Goal: Information Seeking & Learning: Find specific fact

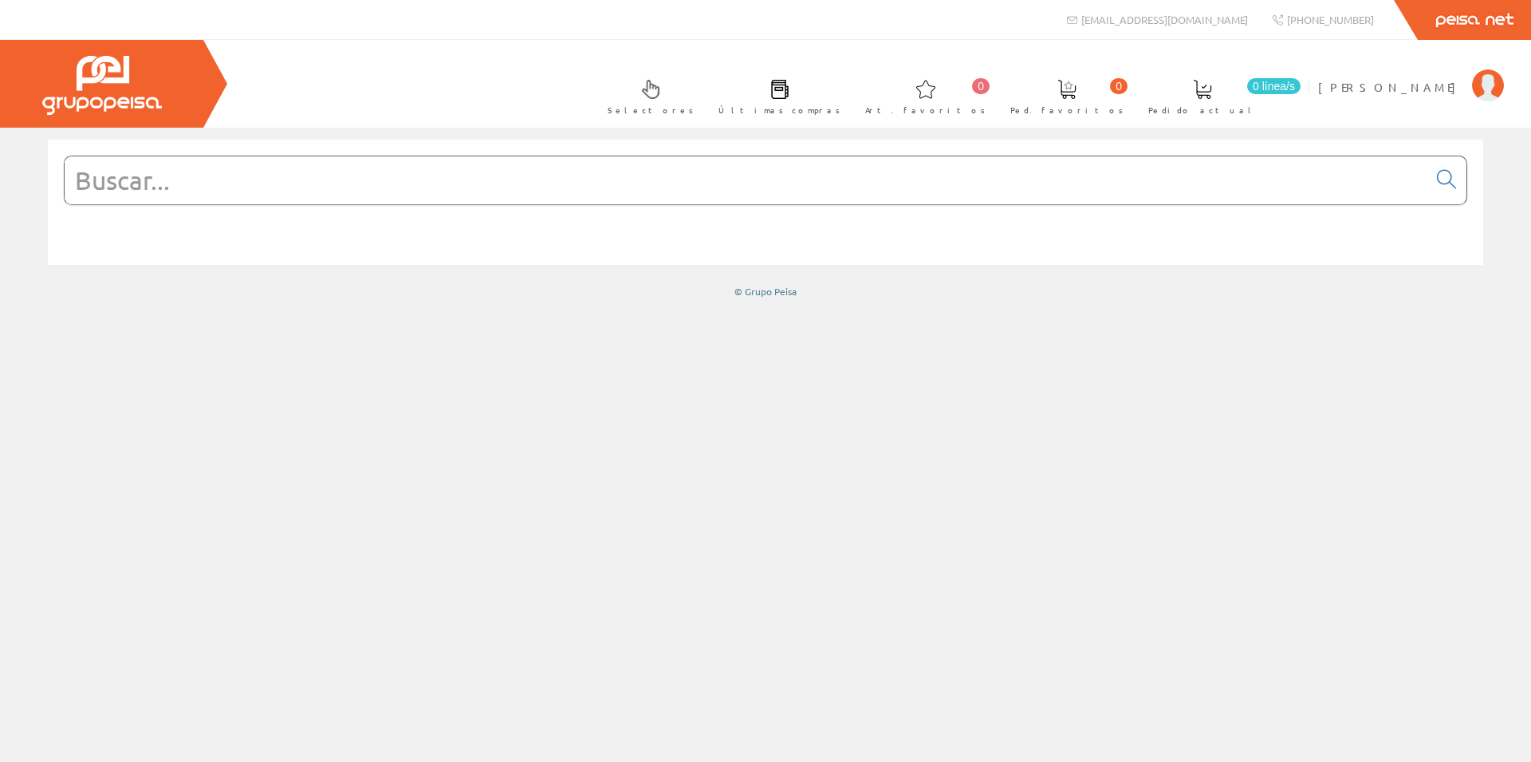
click at [252, 176] on input "text" at bounding box center [746, 180] width 1363 height 48
paste input "LVSXL624"
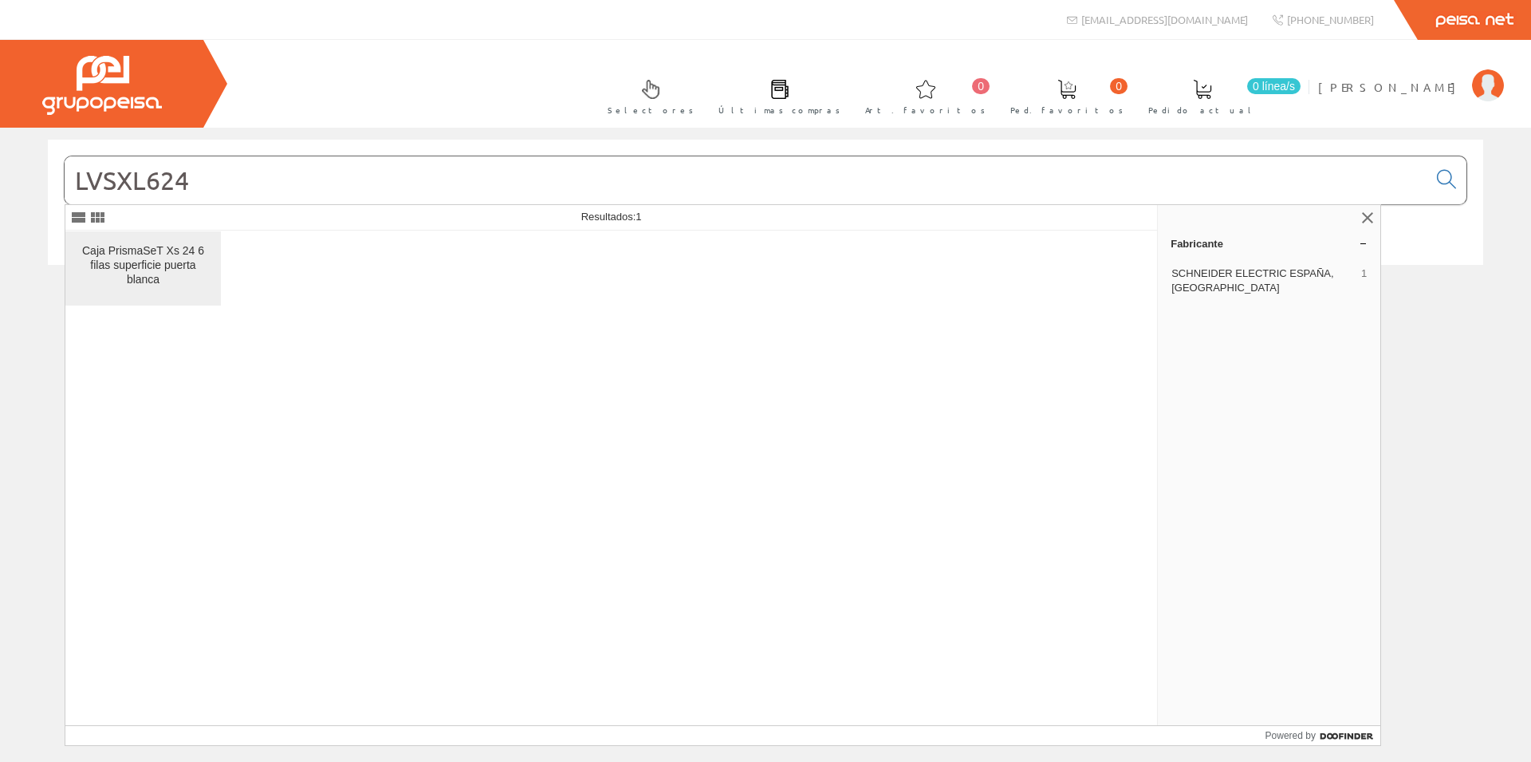
type input "LVSXL624"
click at [164, 264] on div "Caja PrismaSeT Xs 24 6 filas superficie puerta blanca" at bounding box center [143, 265] width 130 height 43
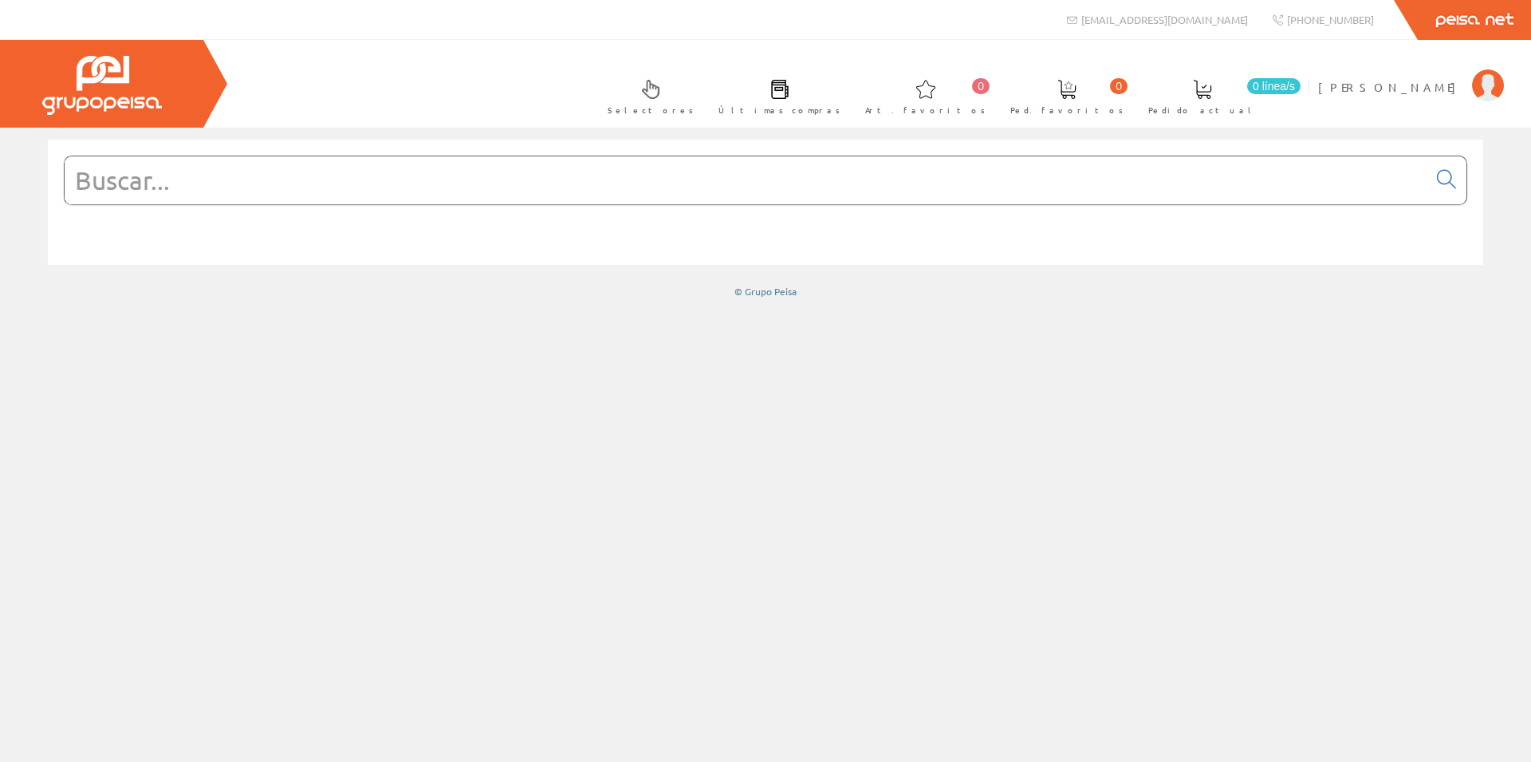
click at [416, 194] on input "text" at bounding box center [746, 180] width 1363 height 48
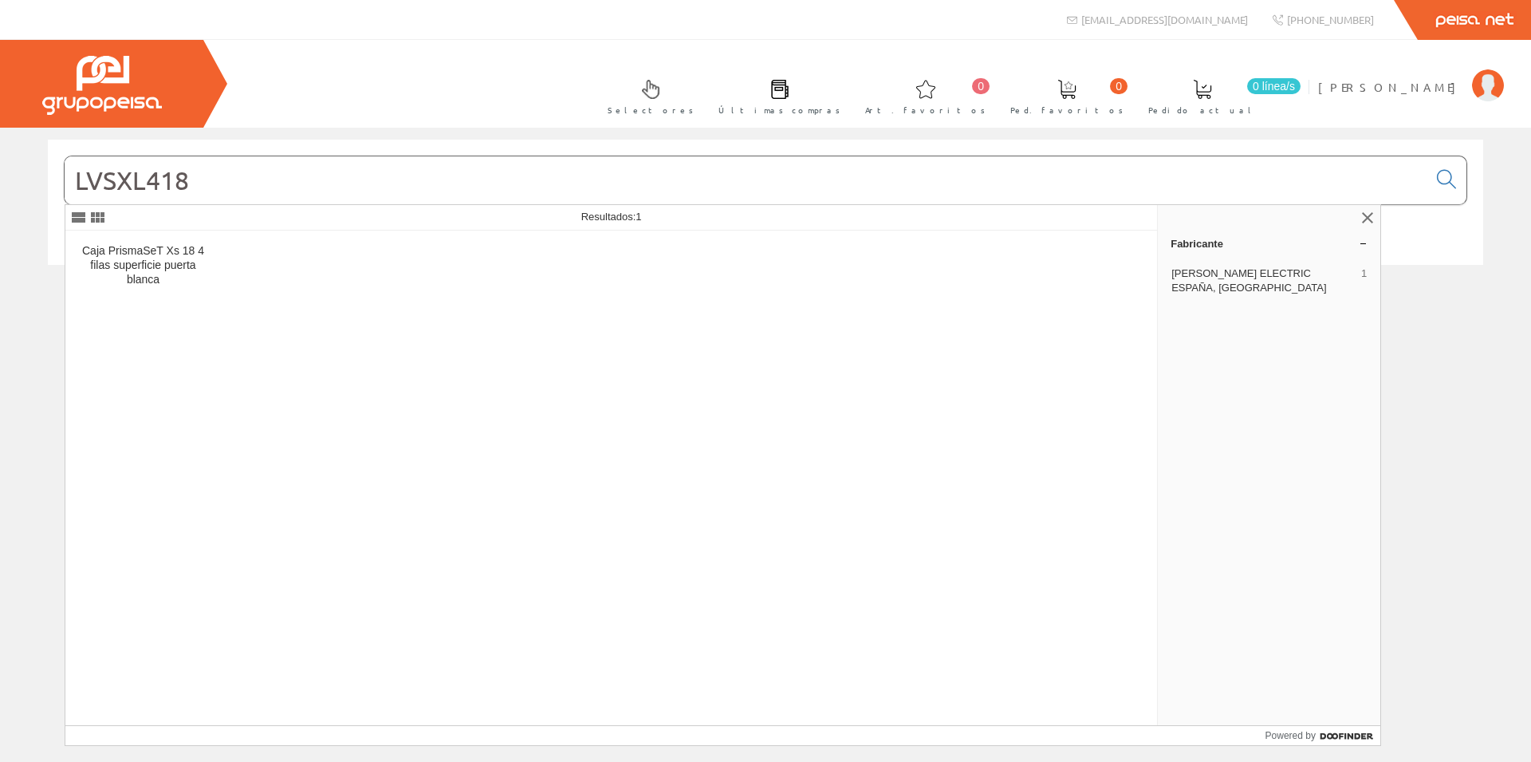
type input "LVSXL418"
click at [175, 273] on div "Caja PrismaSeT Xs 18 4 filas superficie puerta blanca" at bounding box center [143, 265] width 130 height 43
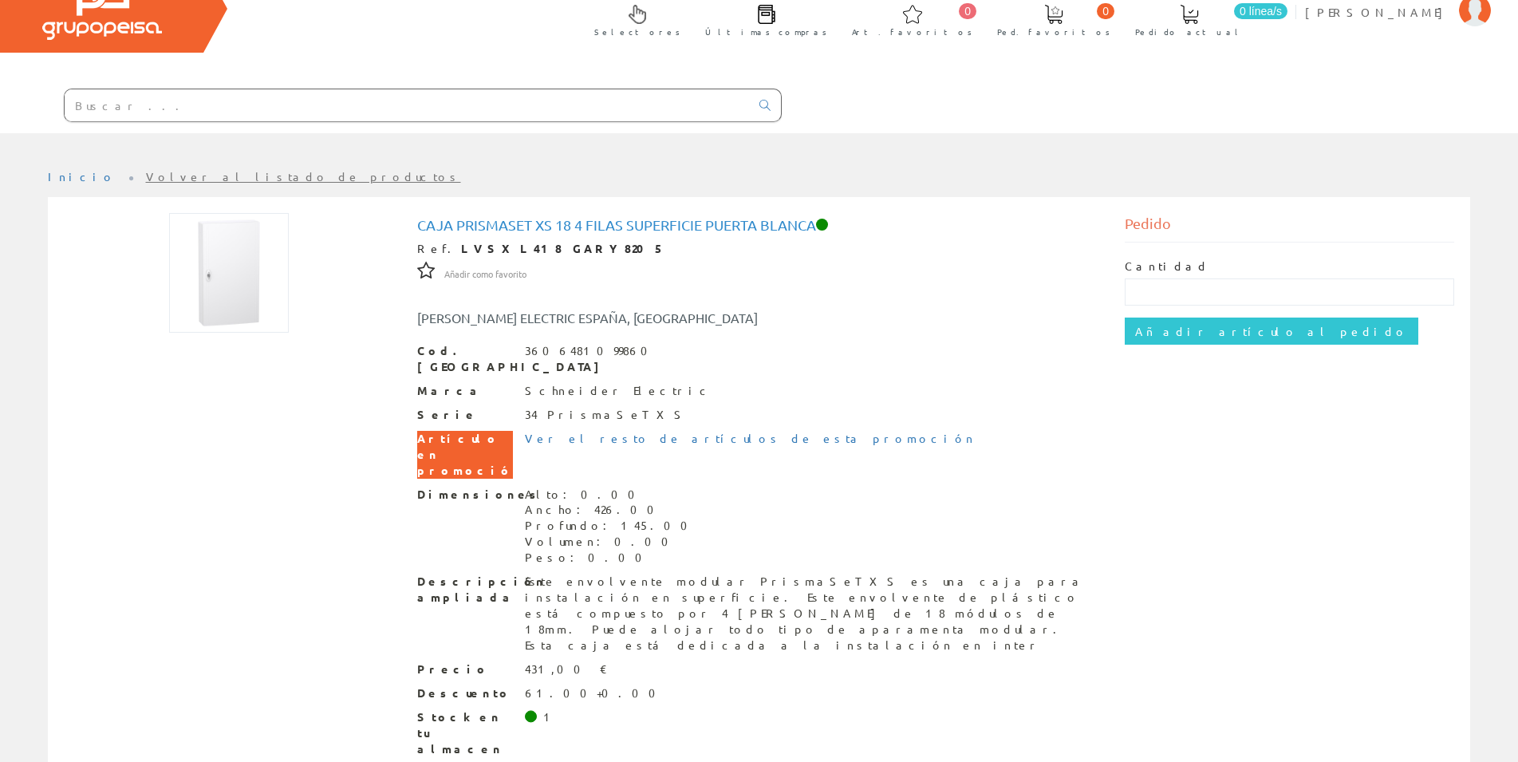
scroll to position [83, 0]
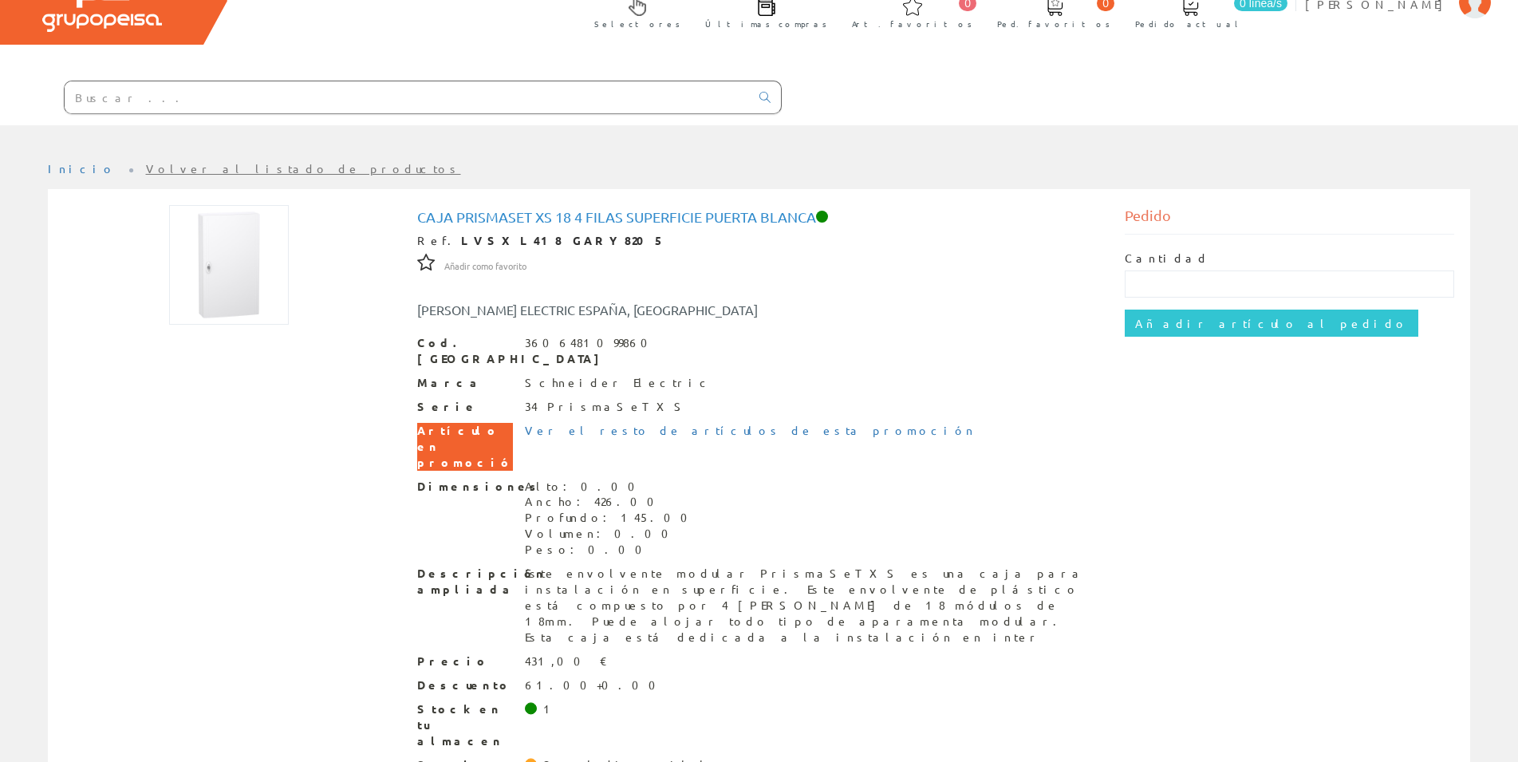
drag, startPoint x: 439, startPoint y: 241, endPoint x: 551, endPoint y: 242, distance: 111.7
click at [557, 241] on div "Ref. LVSXL418 GARY8205" at bounding box center [758, 241] width 683 height 16
click at [105, 93] on input "text" at bounding box center [407, 97] width 685 height 32
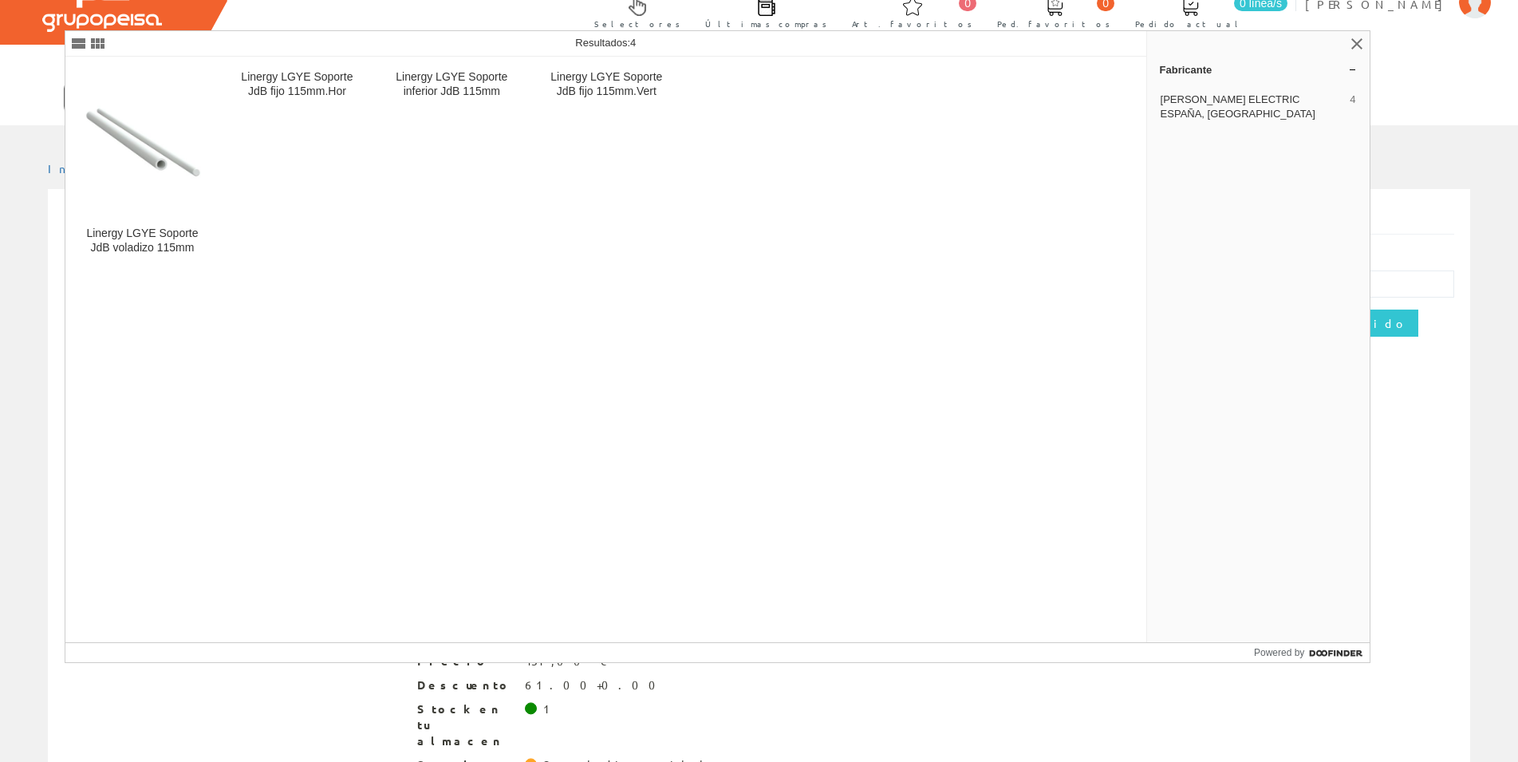
type input "LGY11510"
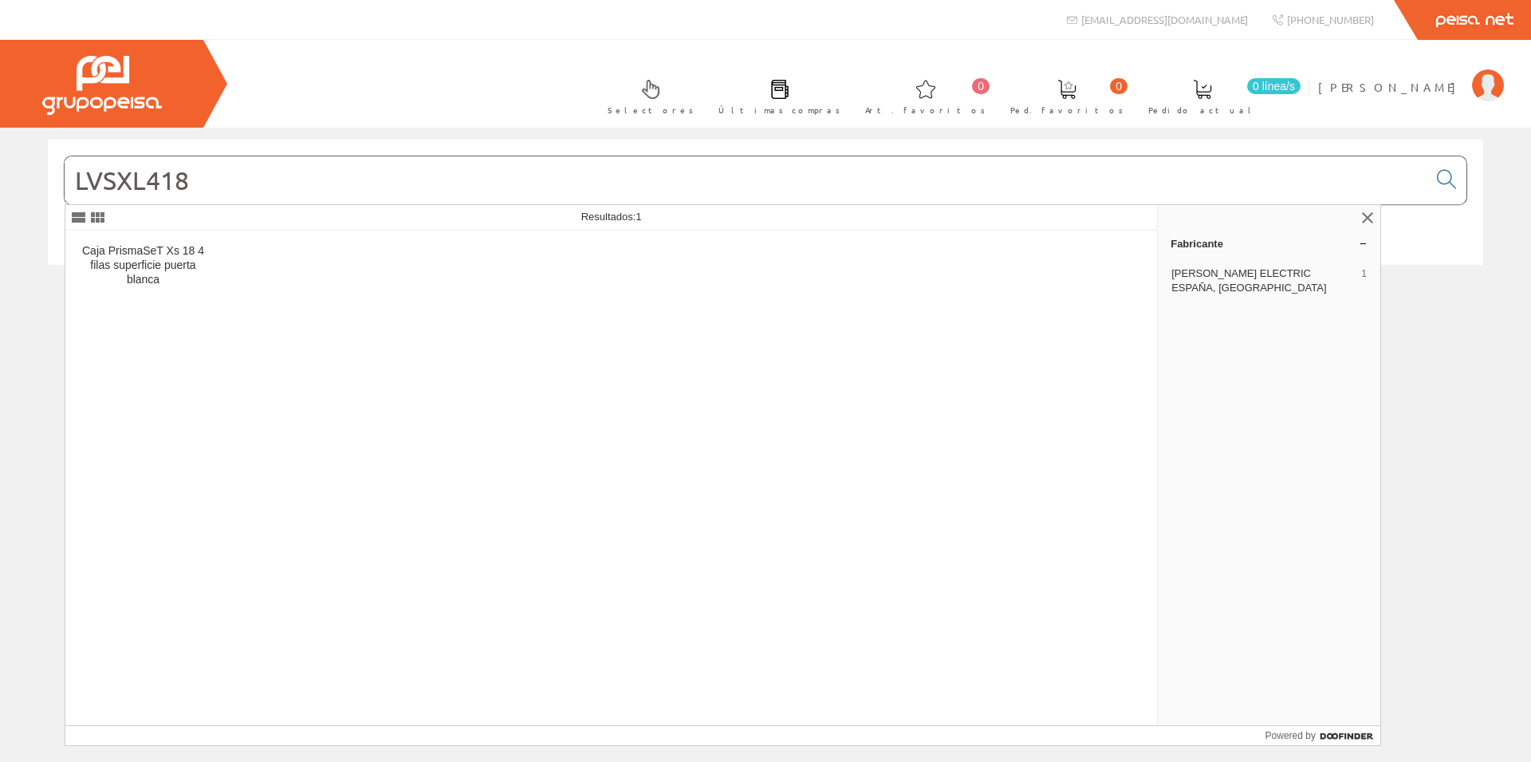
drag, startPoint x: 185, startPoint y: 183, endPoint x: 66, endPoint y: 203, distance: 120.5
click at [66, 203] on input "LVSXL418" at bounding box center [746, 180] width 1363 height 48
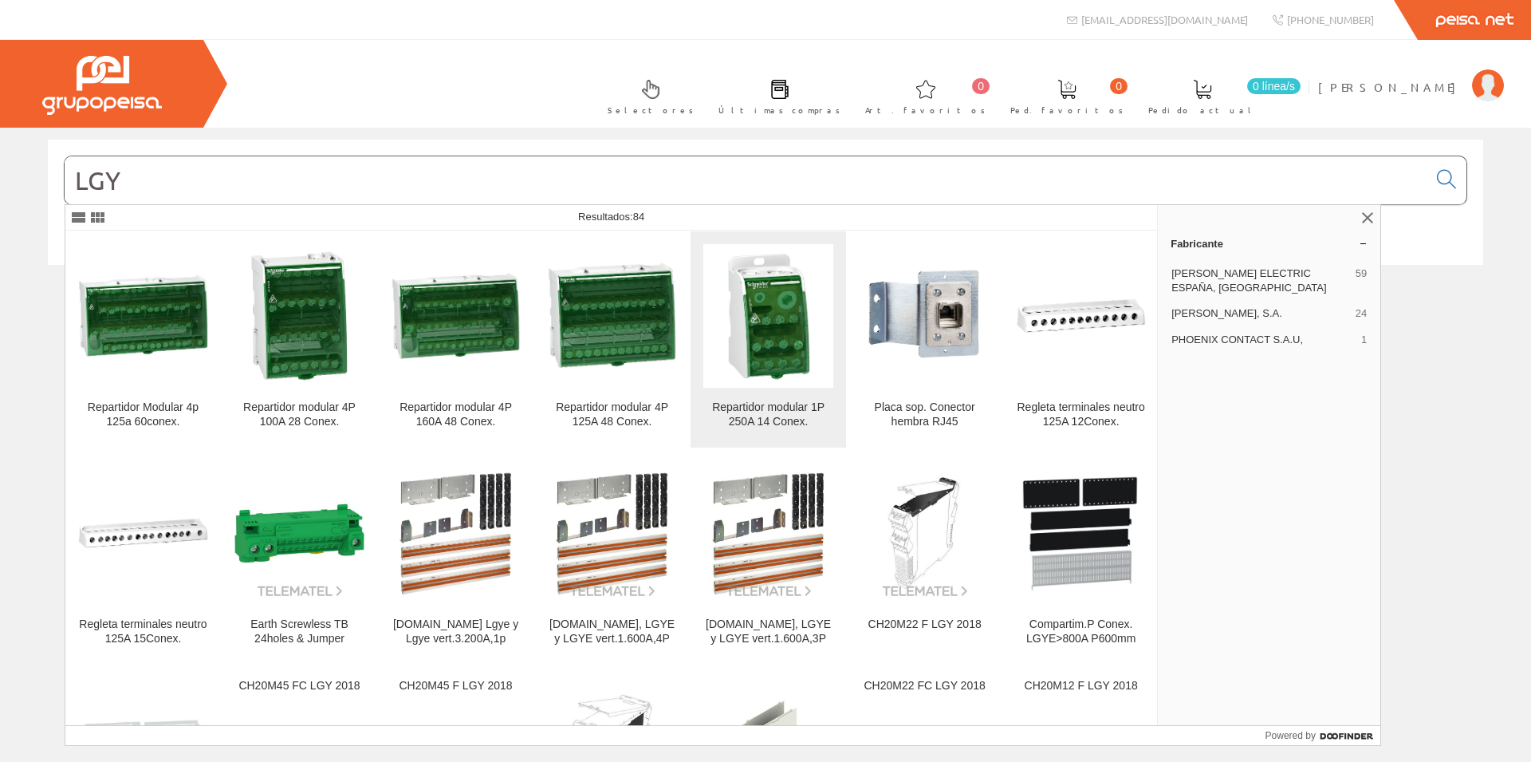
type input "LGY"
click at [750, 369] on img at bounding box center [768, 315] width 130 height 130
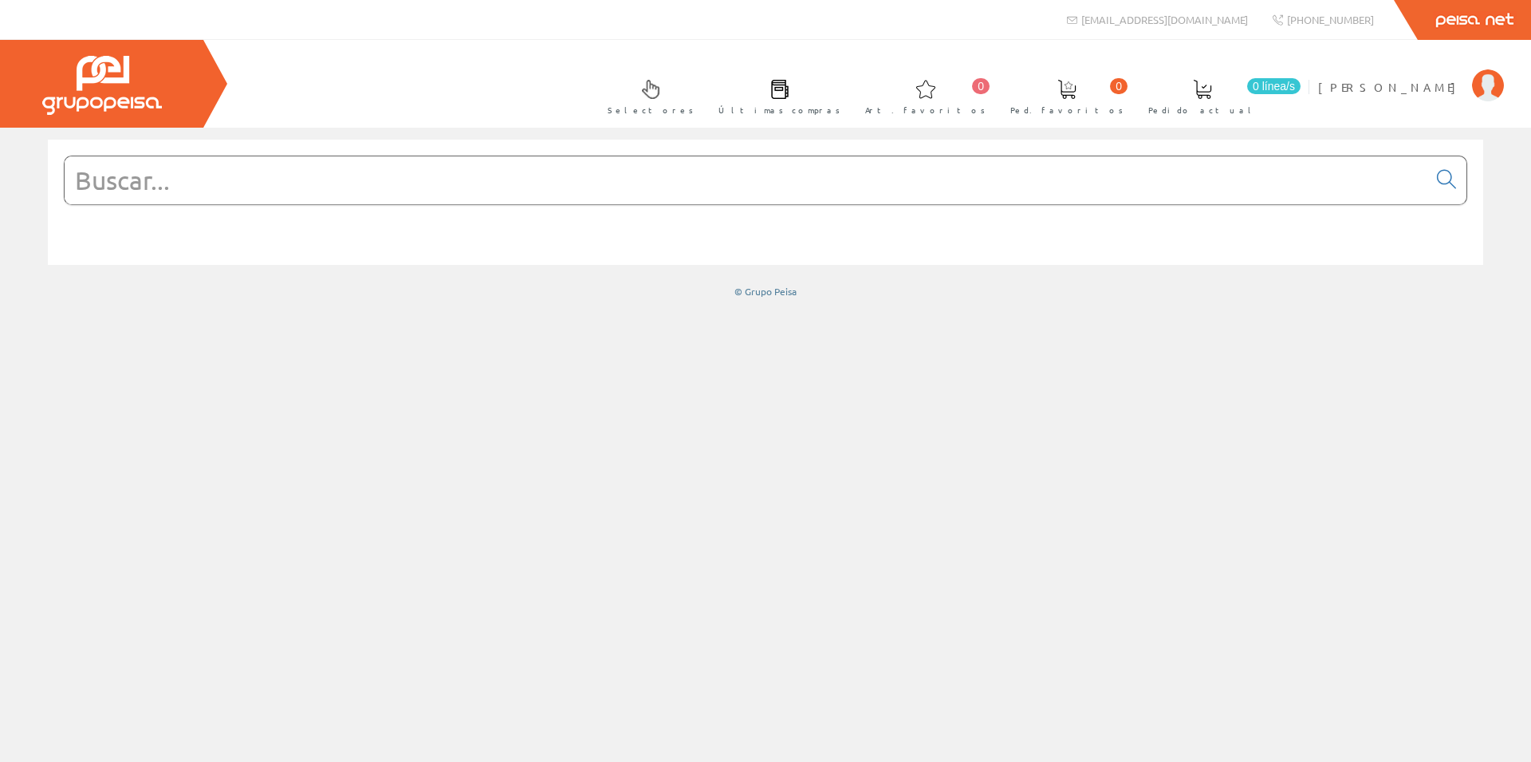
click at [418, 191] on input "text" at bounding box center [746, 180] width 1363 height 48
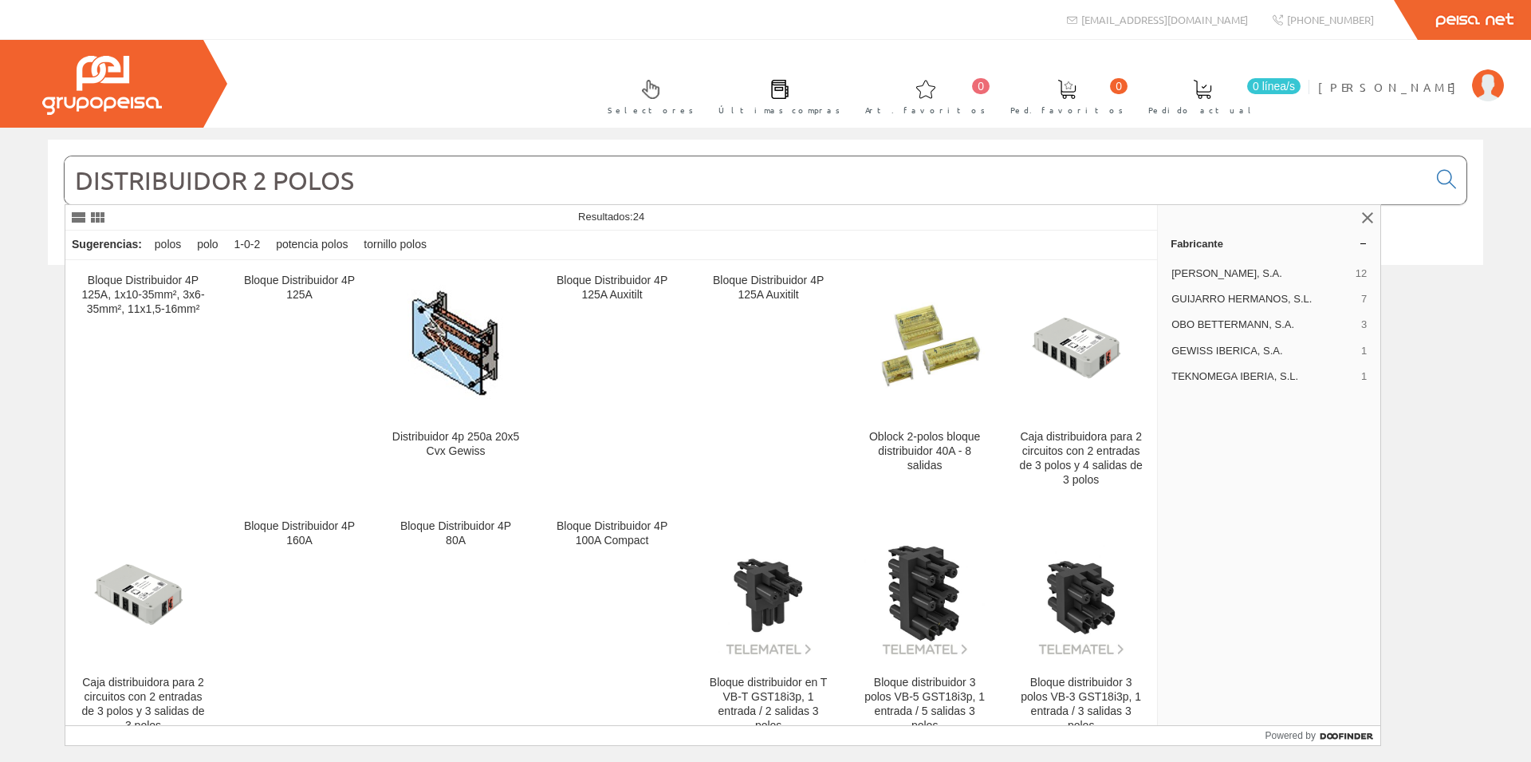
click at [78, 179] on input "DISTRIBUIDOR 2 POLOS" at bounding box center [746, 180] width 1363 height 48
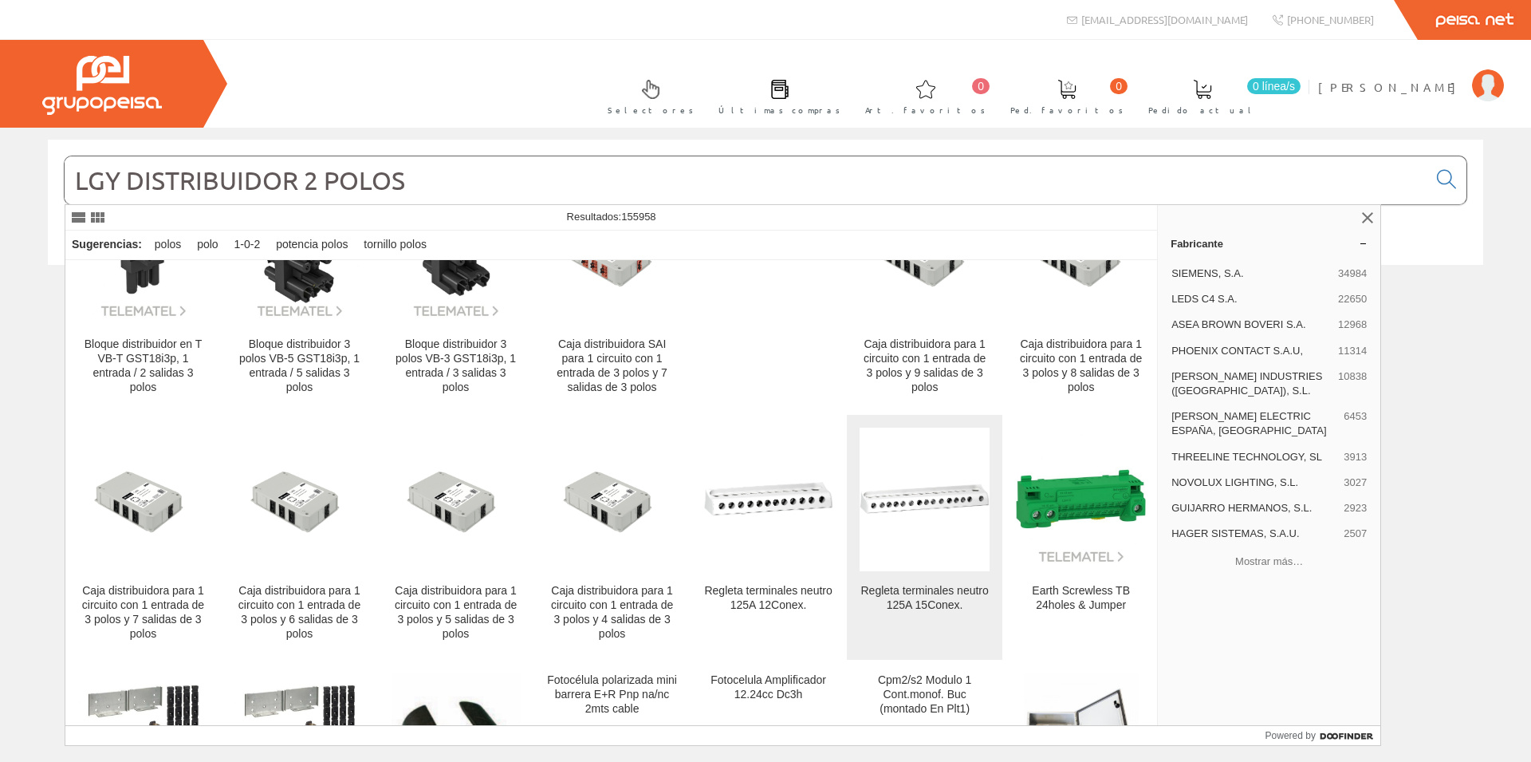
scroll to position [766, 0]
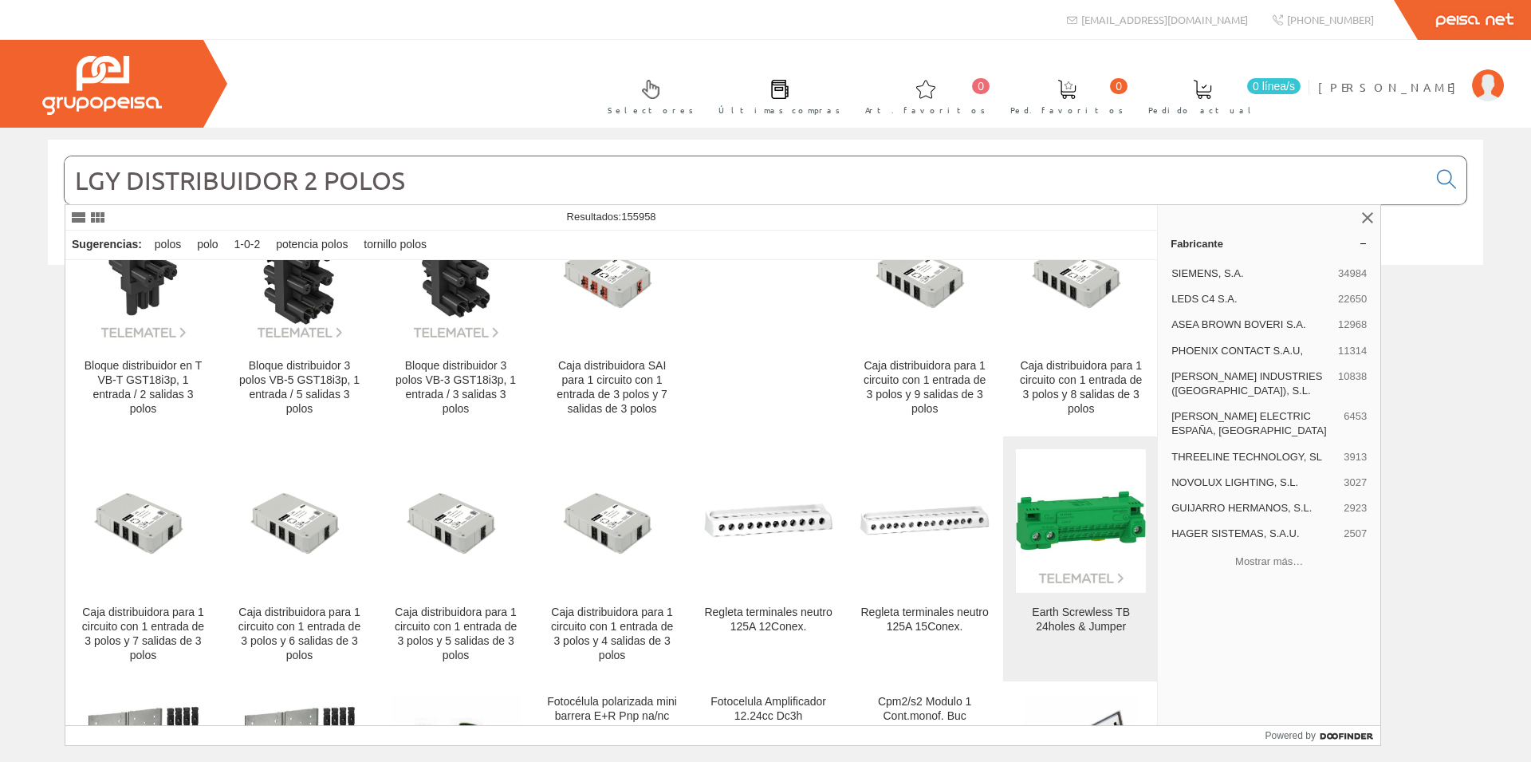
type input "LGY DISTRIBUIDOR 2 POLOS"
click at [1053, 522] on img at bounding box center [1081, 520] width 130 height 130
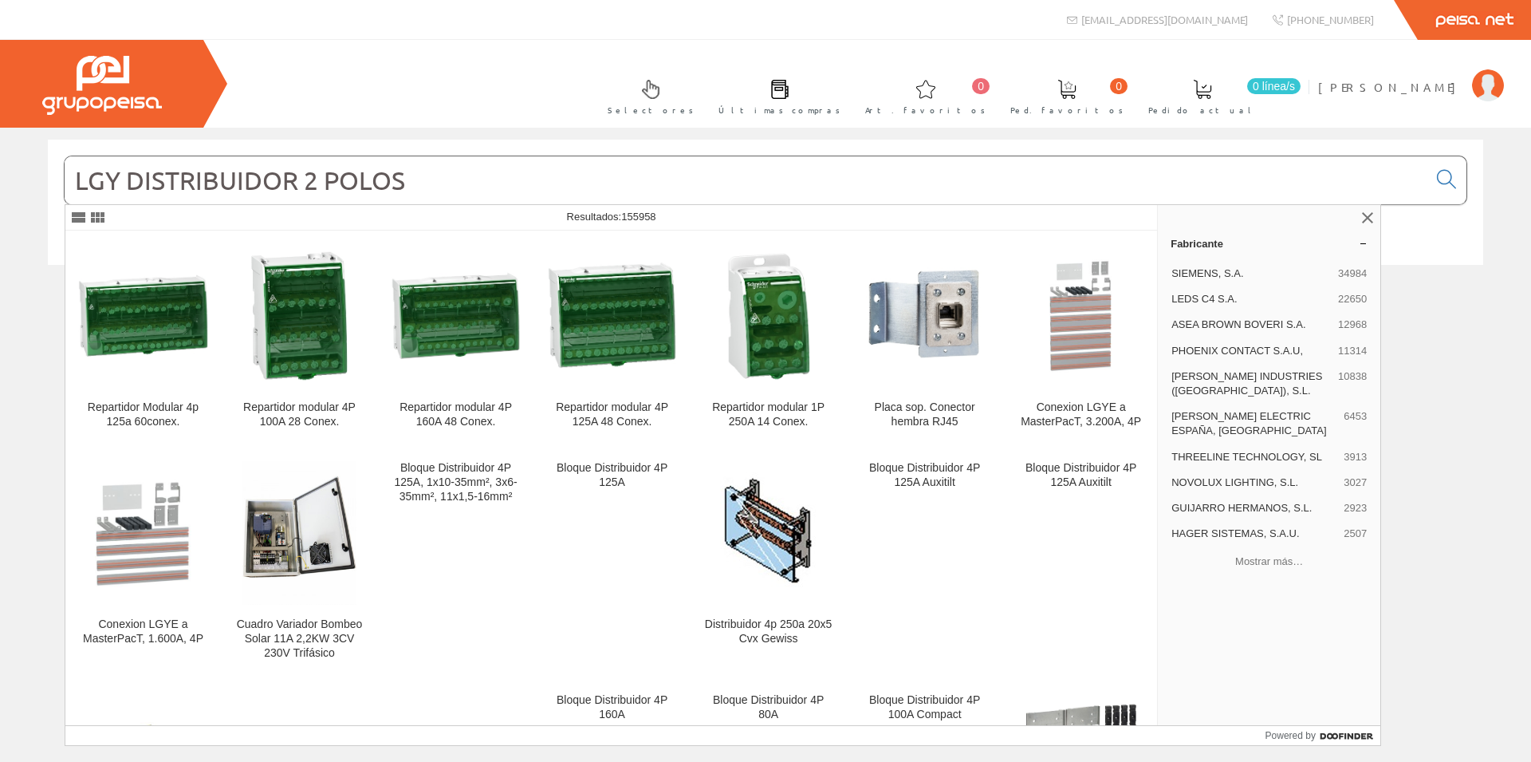
drag, startPoint x: 73, startPoint y: 185, endPoint x: 456, endPoint y: 199, distance: 383.1
click at [456, 199] on input "LGY DISTRIBUIDOR 2 POLOS" at bounding box center [746, 180] width 1363 height 48
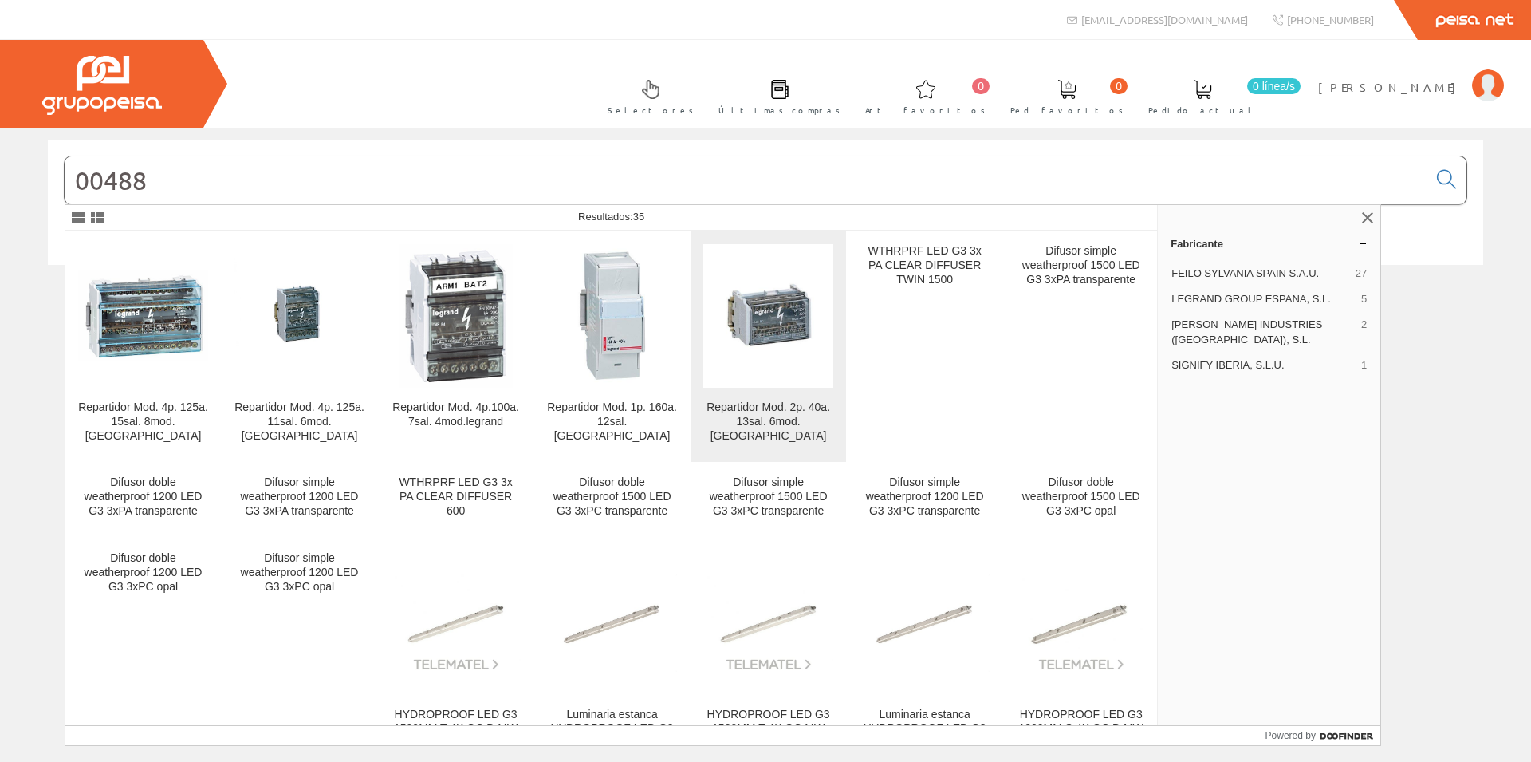
type input "00488"
click at [775, 408] on div "Repartidor Mod. 2p. 40a. 13sal. 6mod. Legrand" at bounding box center [768, 421] width 130 height 43
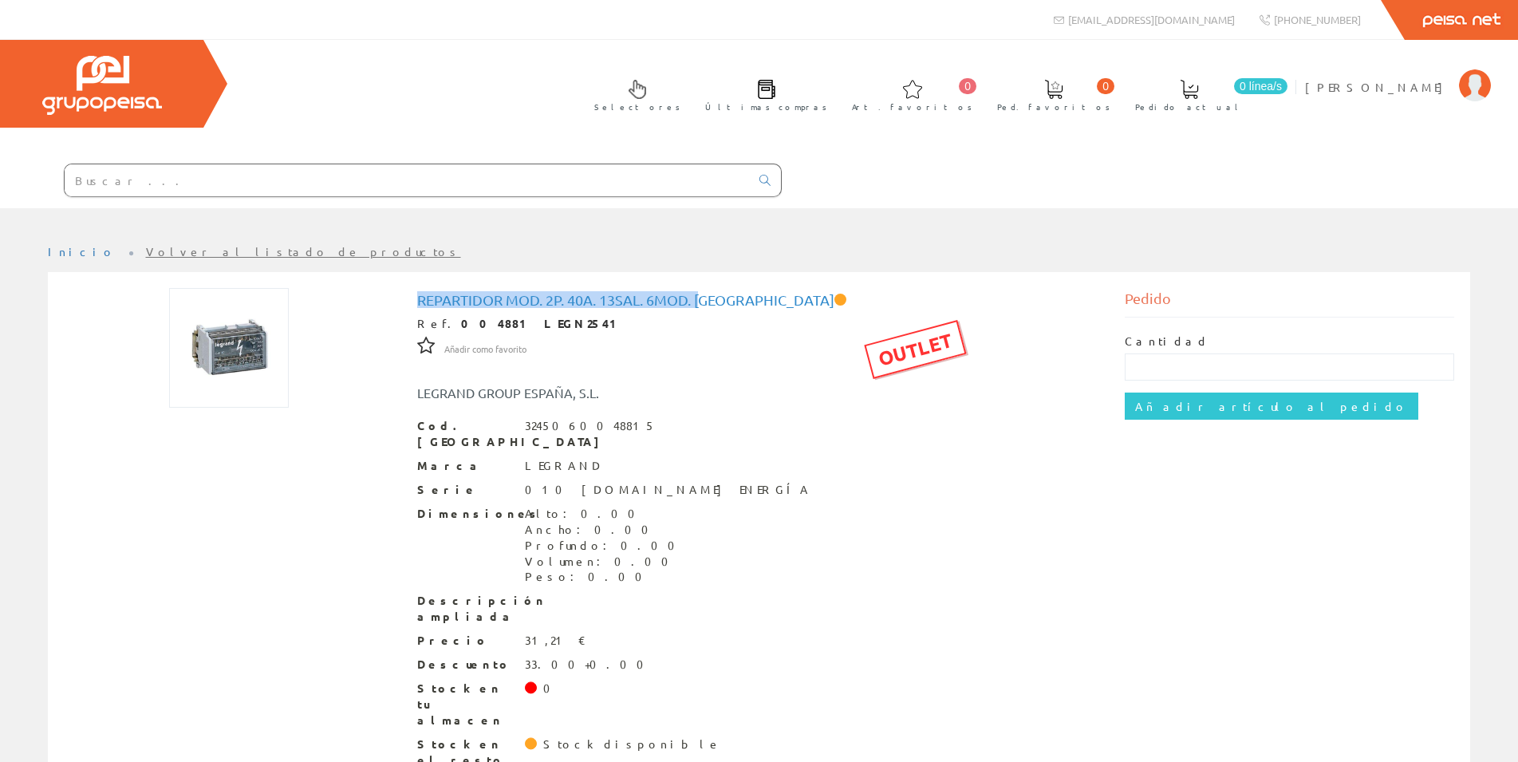
drag, startPoint x: 419, startPoint y: 297, endPoint x: 706, endPoint y: 308, distance: 287.3
click at [706, 309] on div "Repartidor Mod. 2p. 40a. 13sal. 6mod. Legrand Ref. 004881 LEGN2541 OUTLET Añadi…" at bounding box center [758, 538] width 683 height 492
drag, startPoint x: 666, startPoint y: 314, endPoint x: 629, endPoint y: 317, distance: 36.8
click at [665, 315] on div "Repartidor Mod. 2p. 40a. 13sal. 6mod. Legrand Ref. 004881 LEGN2541 OUTLET Añadi…" at bounding box center [758, 538] width 683 height 492
drag, startPoint x: 419, startPoint y: 299, endPoint x: 760, endPoint y: 298, distance: 341.3
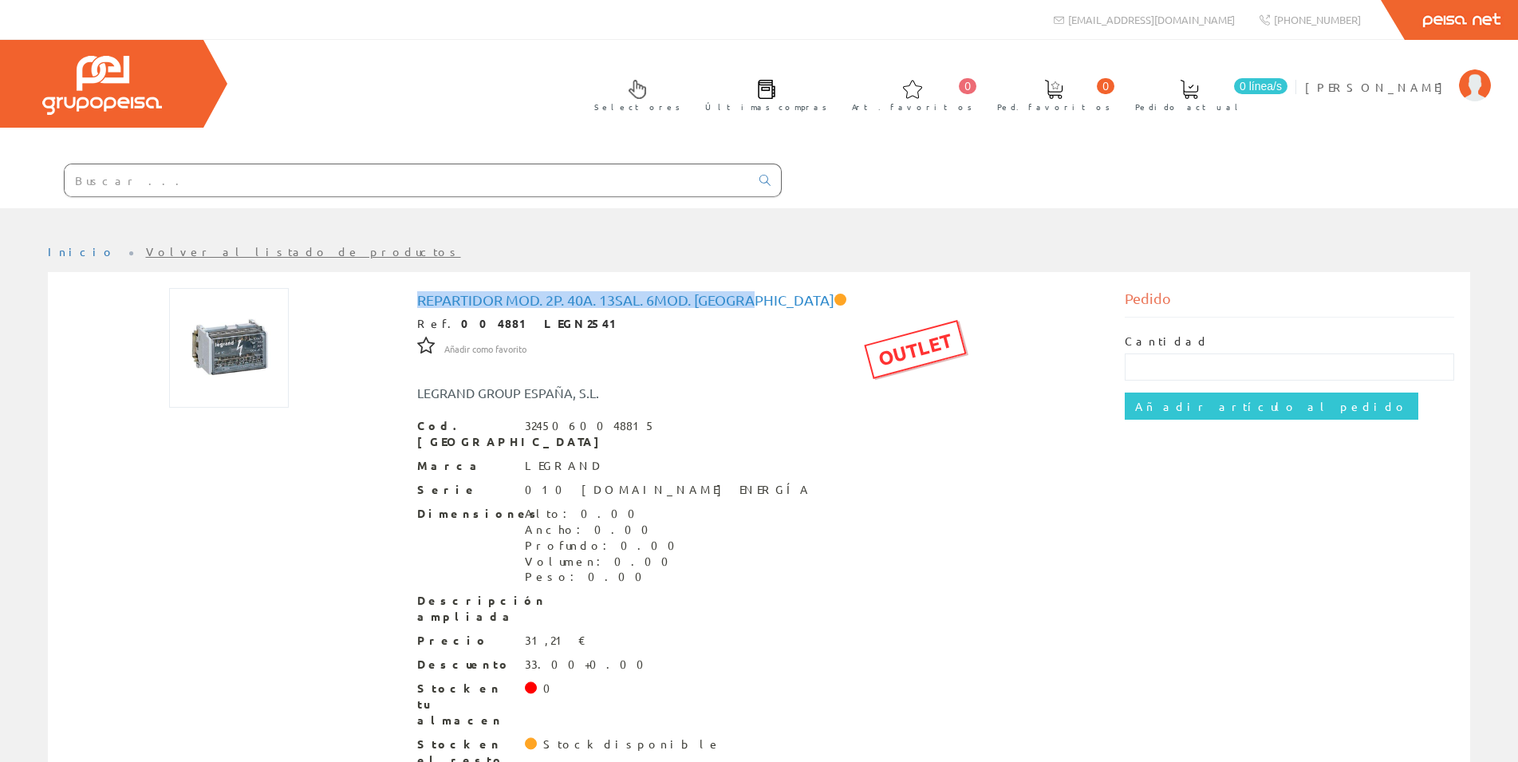
click at [760, 298] on h1 "Repartidor Mod. 2p. 40a. 13sal. 6mod. Legrand" at bounding box center [758, 300] width 683 height 16
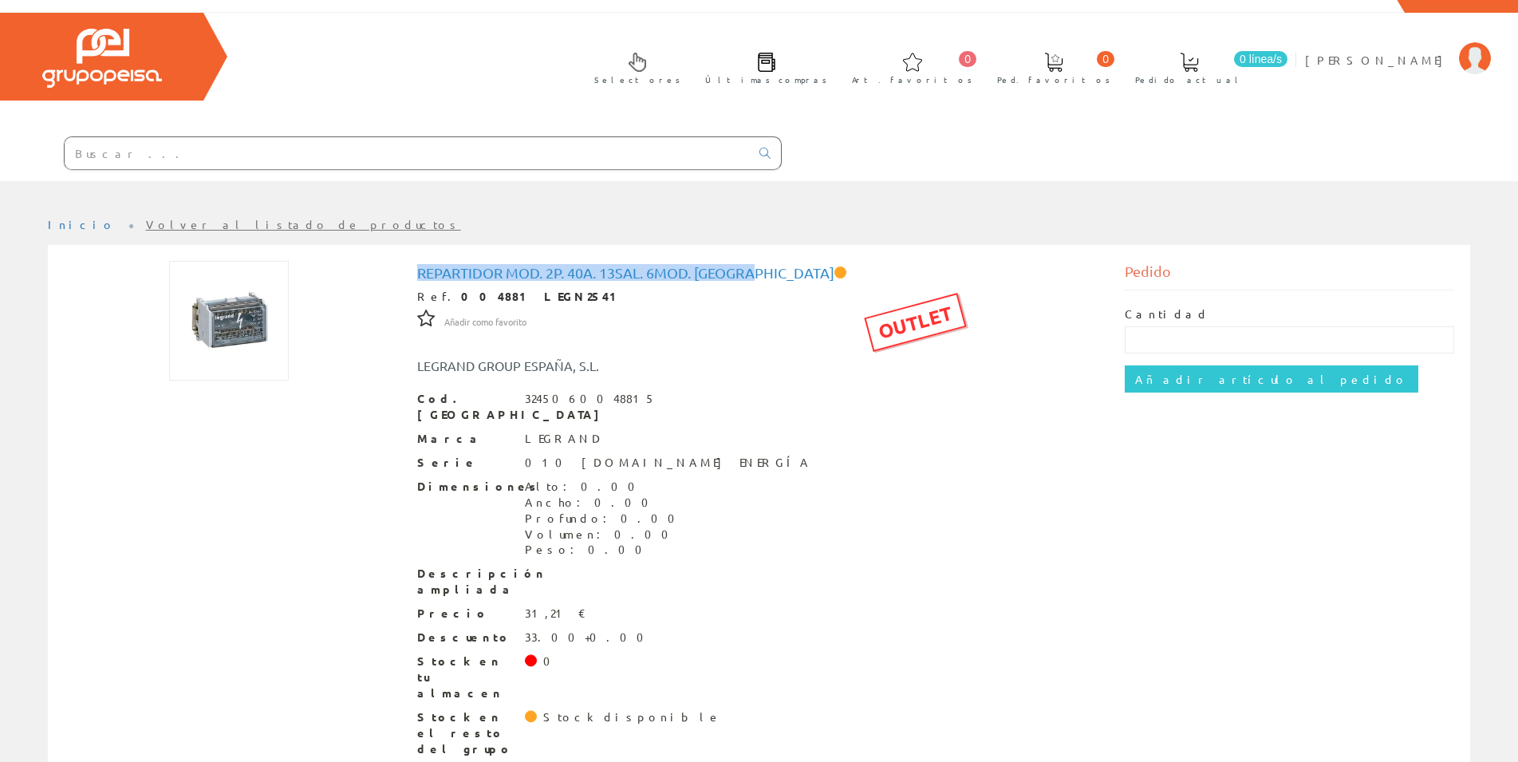
copy h1 "Repartidor Mod. 2p. 40a. 13sal. 6mod. Legrand"
click at [281, 159] on input "text" at bounding box center [407, 153] width 685 height 32
click at [651, 431] on div "Marca LEGRAND" at bounding box center [758, 439] width 683 height 16
drag, startPoint x: 441, startPoint y: 297, endPoint x: 538, endPoint y: 299, distance: 96.5
click at [538, 299] on div "Ref. 004881 LEGN2541" at bounding box center [758, 297] width 683 height 16
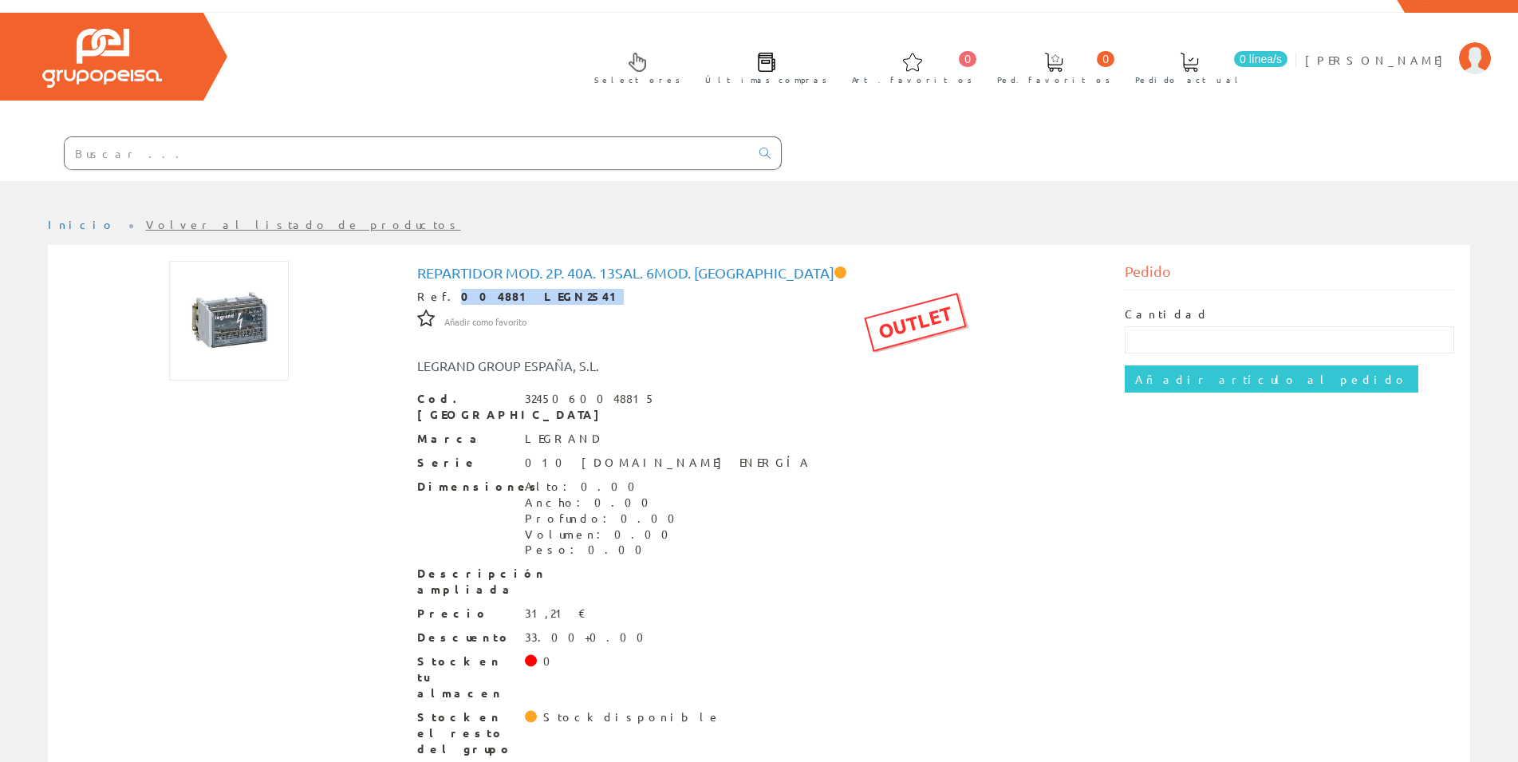
copy strong "004881 LEGN2541"
drag, startPoint x: 419, startPoint y: 272, endPoint x: 758, endPoint y: 272, distance: 339.7
click at [758, 272] on h1 "Repartidor Mod. 2p. 40a. 13sal. 6mod. Legrand" at bounding box center [758, 273] width 683 height 16
copy h1 "Repartidor Mod. 2p. 40a. 13sal. 6mod. [GEOGRAPHIC_DATA]"
click at [272, 159] on input "text" at bounding box center [407, 153] width 685 height 32
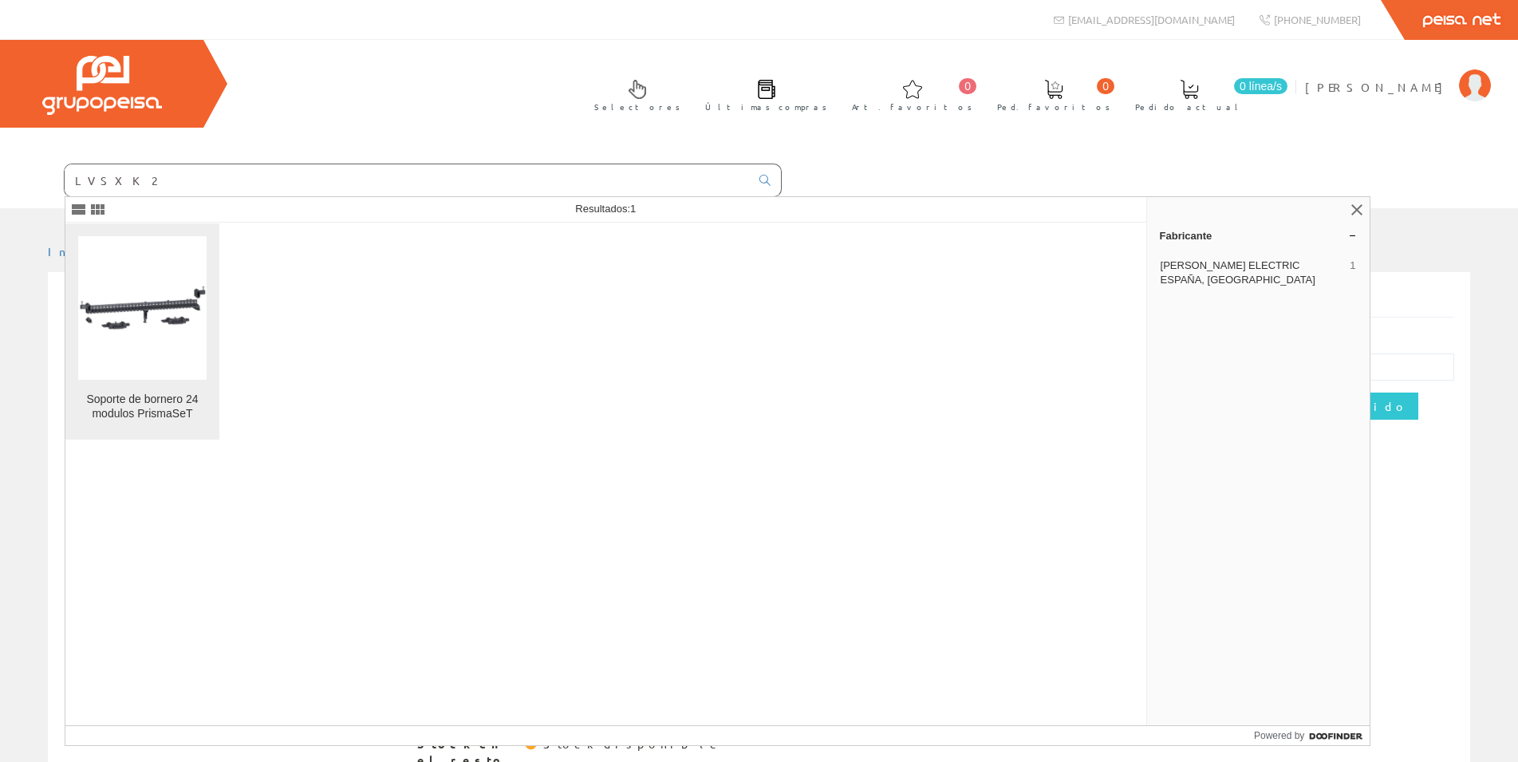
type input "LVSXK2"
click at [184, 399] on div "Soporte de bornero 24 modulos PrismaSeT" at bounding box center [142, 406] width 128 height 29
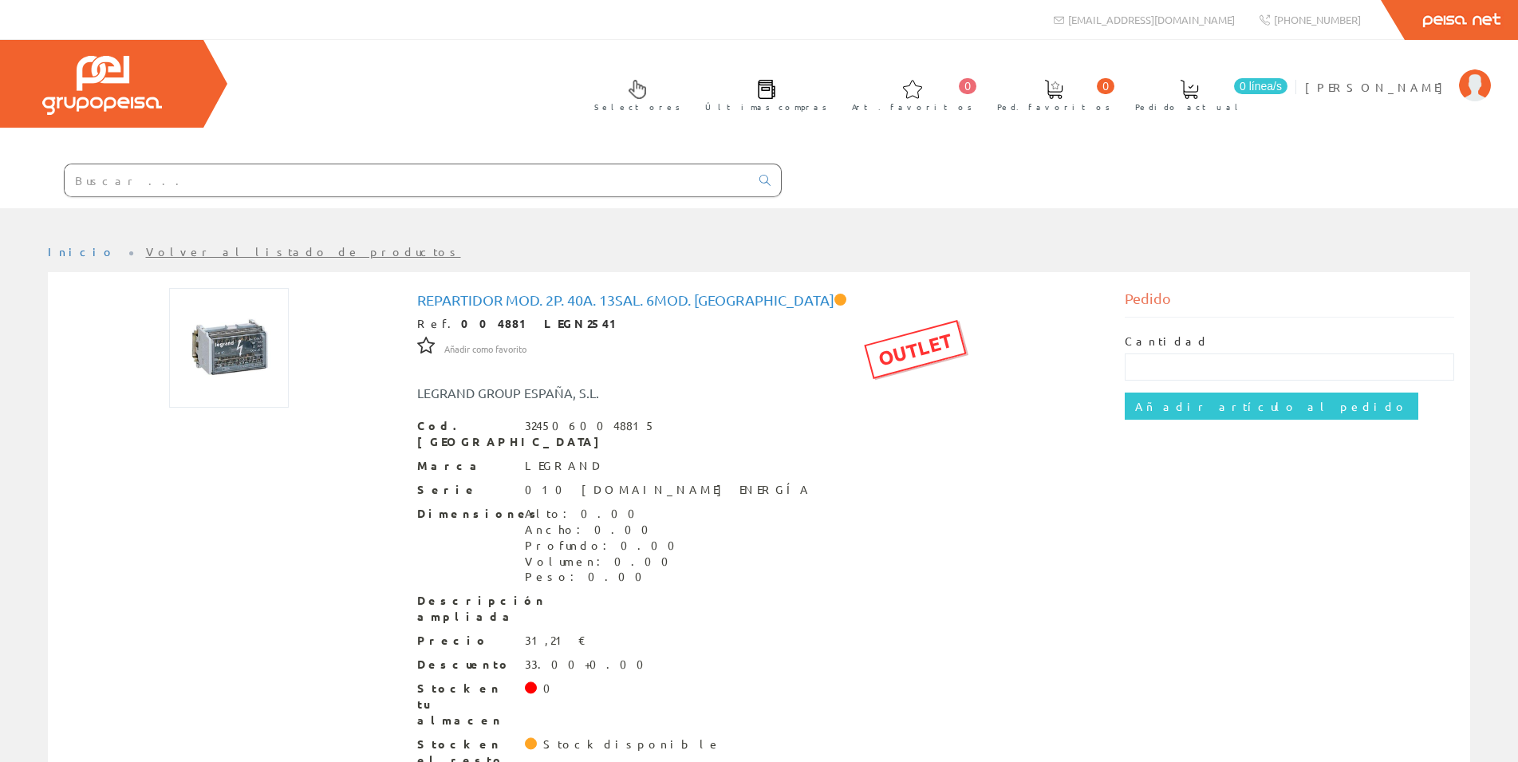
click at [199, 185] on input "text" at bounding box center [407, 180] width 685 height 32
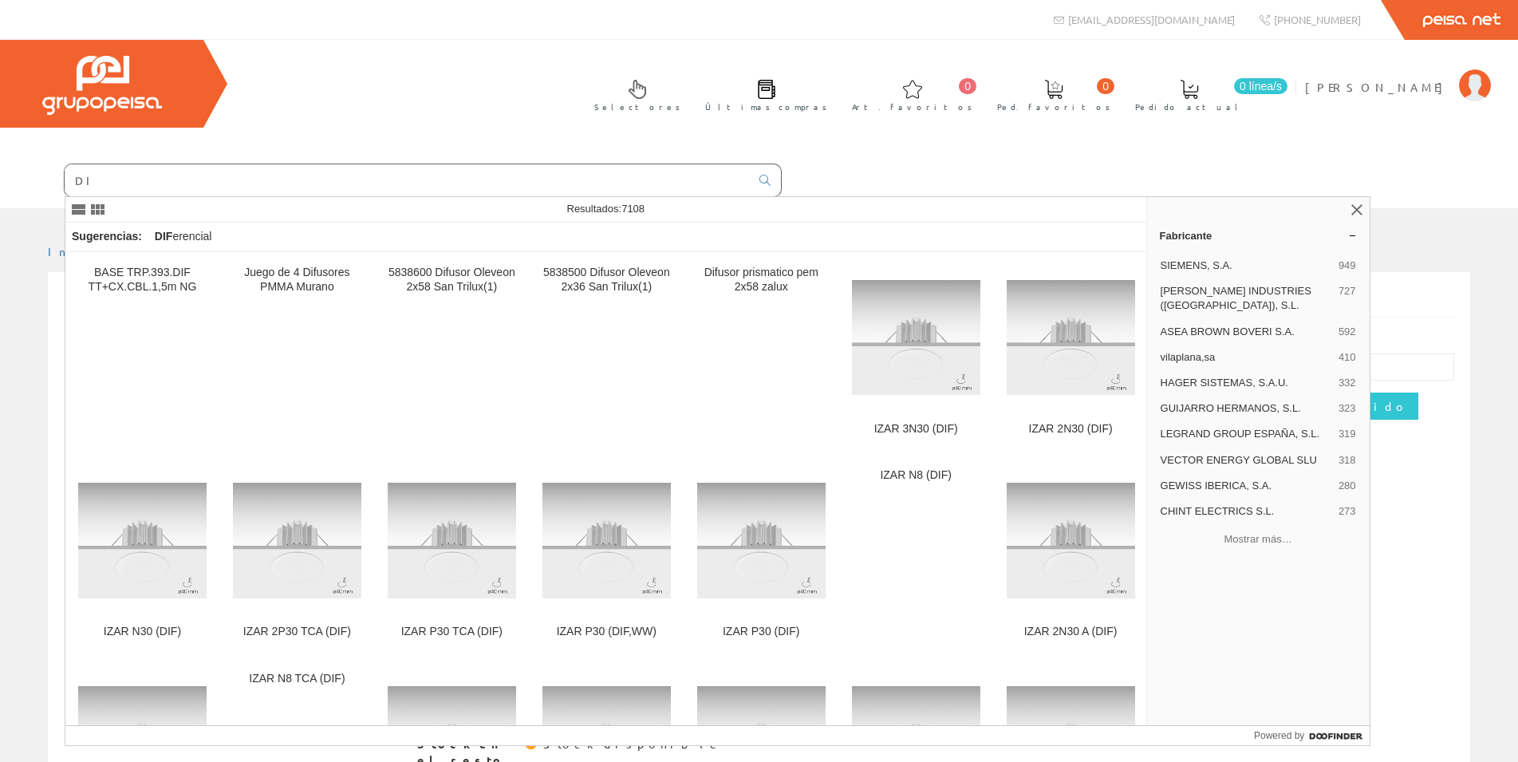
type input "D"
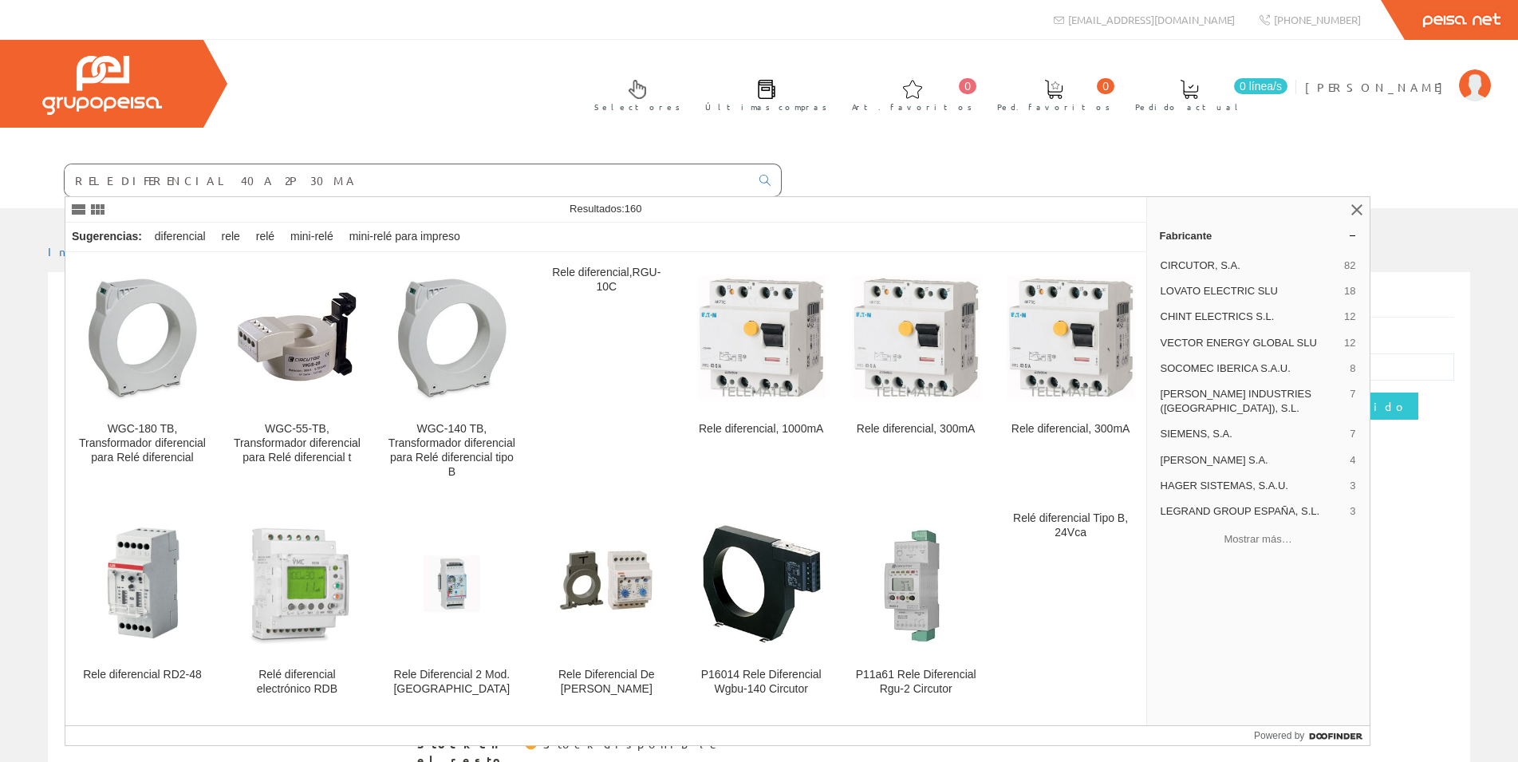
type input "RELE DIFERENCIAL 40A 2P 30MA"
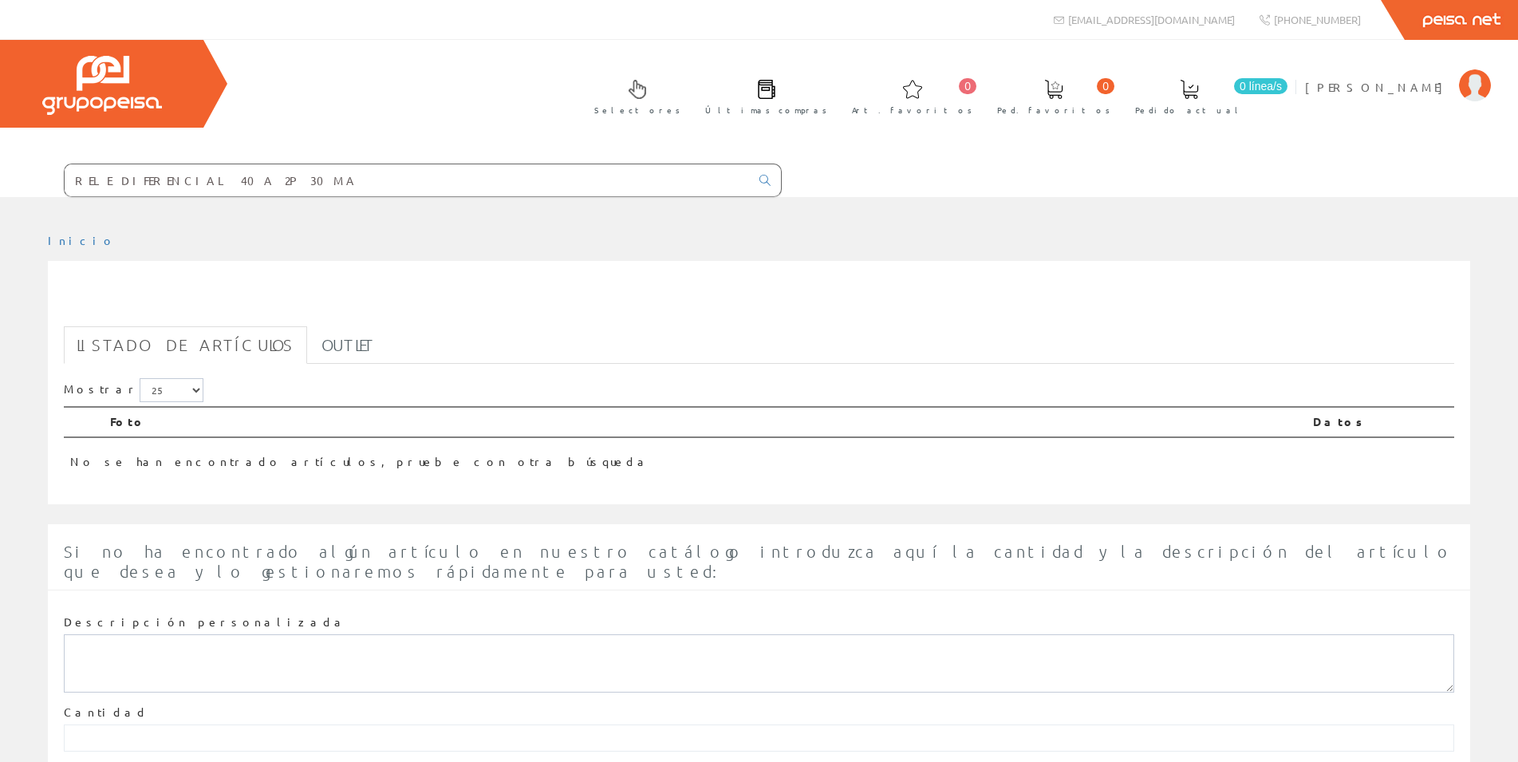
drag, startPoint x: 247, startPoint y: 178, endPoint x: 0, endPoint y: 185, distance: 247.3
click at [65, 185] on input "RELE DIFERENCIAL 40A 2P 30MA" at bounding box center [407, 180] width 685 height 32
drag, startPoint x: 76, startPoint y: 184, endPoint x: 268, endPoint y: 180, distance: 192.2
click at [268, 180] on input "RELE DIFERENCIAL 40A 2P 30MA" at bounding box center [407, 180] width 685 height 32
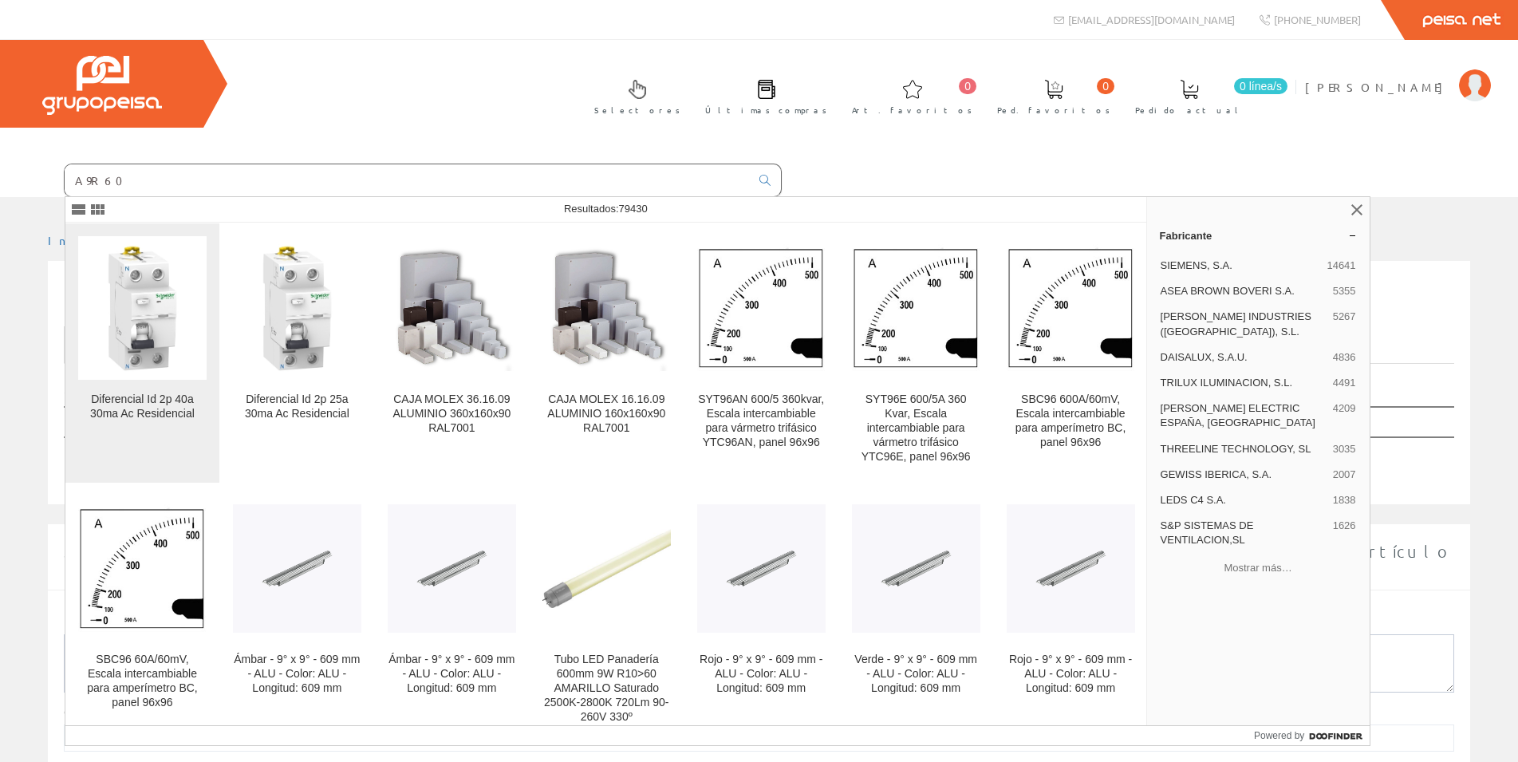
type input "A9R60"
click at [160, 319] on img at bounding box center [142, 308] width 128 height 128
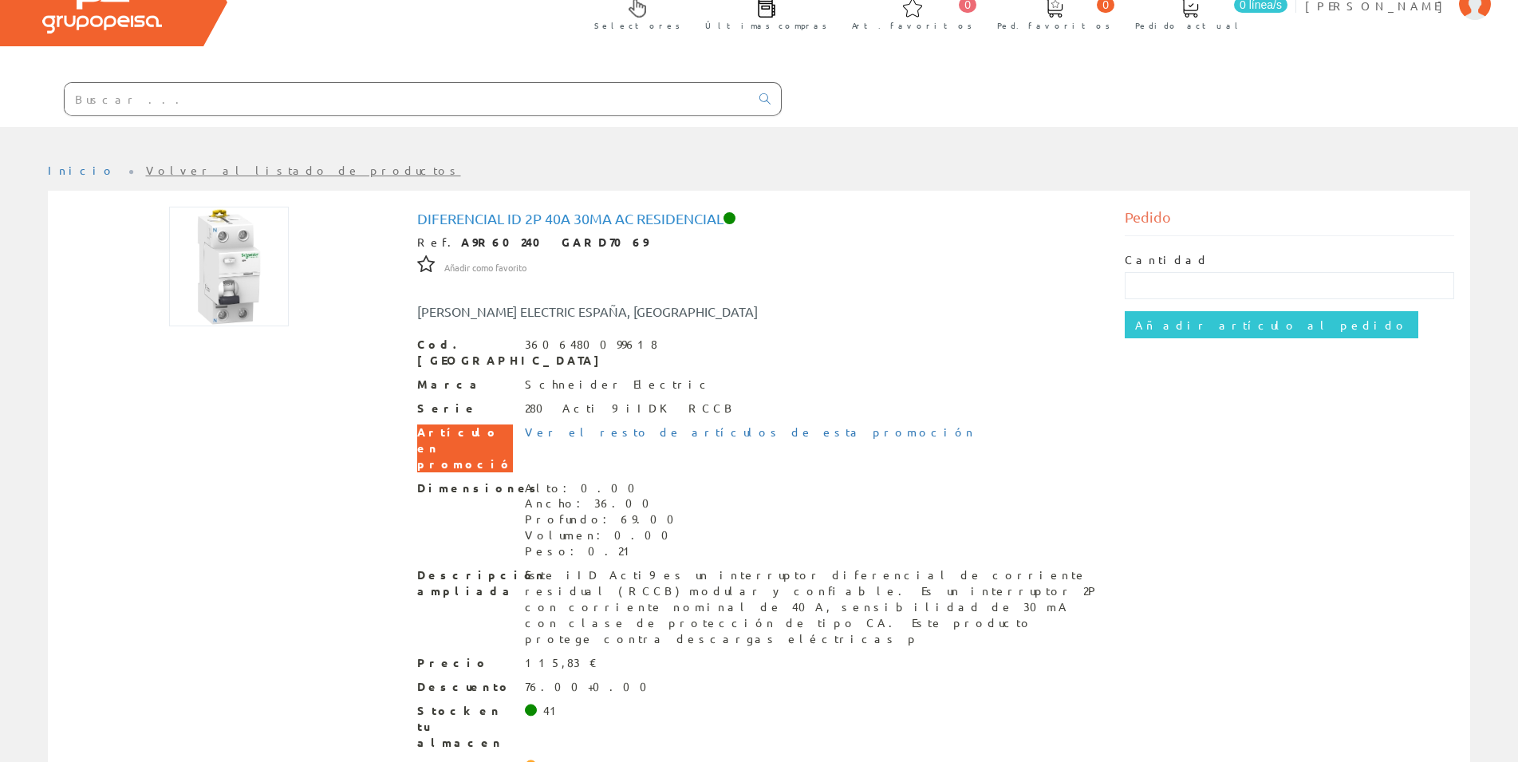
scroll to position [83, 0]
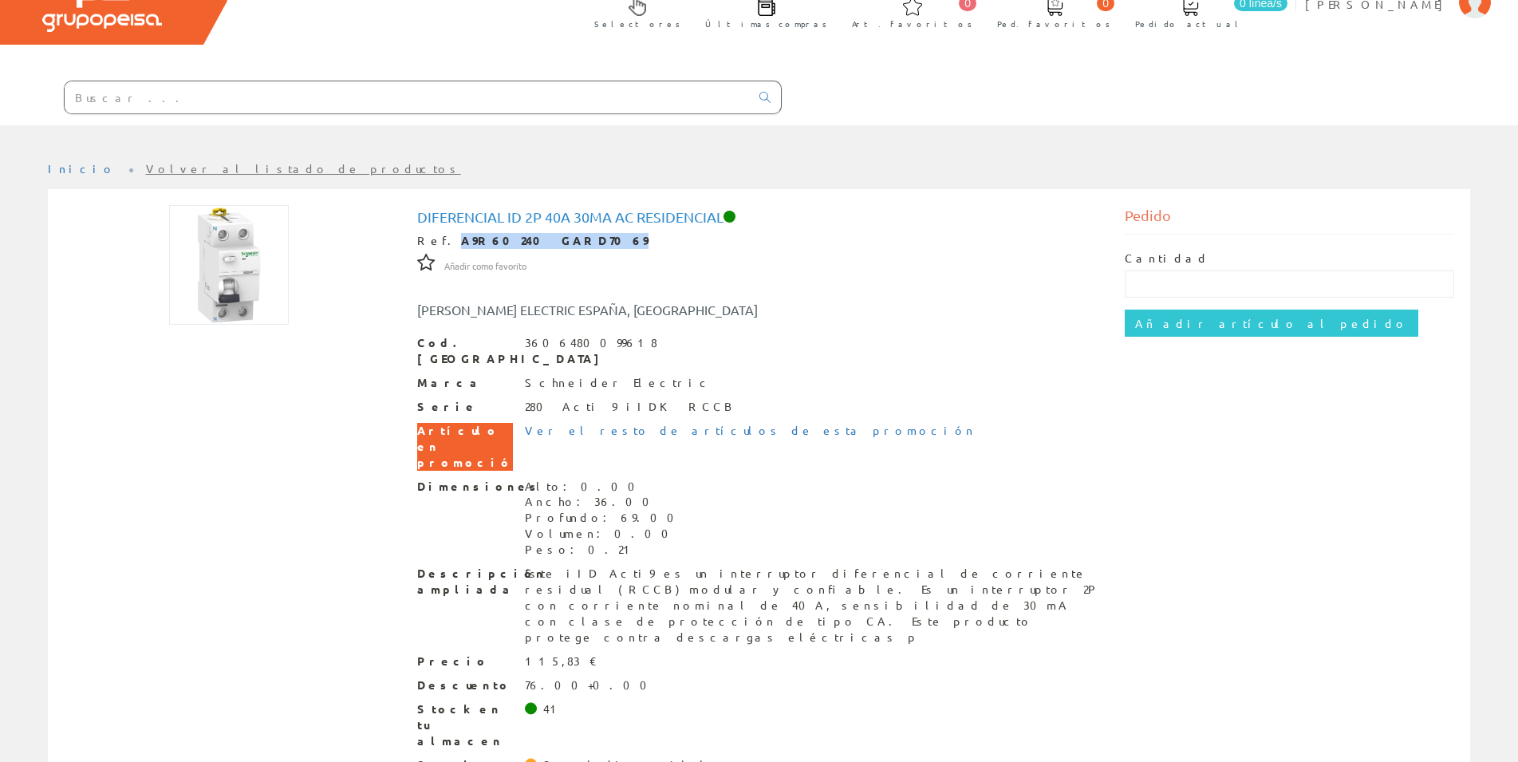
drag, startPoint x: 440, startPoint y: 244, endPoint x: 553, endPoint y: 238, distance: 113.4
click at [553, 238] on div "Ref. A9R60240 GARD7069" at bounding box center [758, 241] width 683 height 16
copy strong "A9R60240 GARD7069"
drag, startPoint x: 418, startPoint y: 214, endPoint x: 723, endPoint y: 218, distance: 305.5
click at [723, 218] on h1 "Diferencial Id 2p 40a 30ma Ac Residencial" at bounding box center [758, 217] width 683 height 16
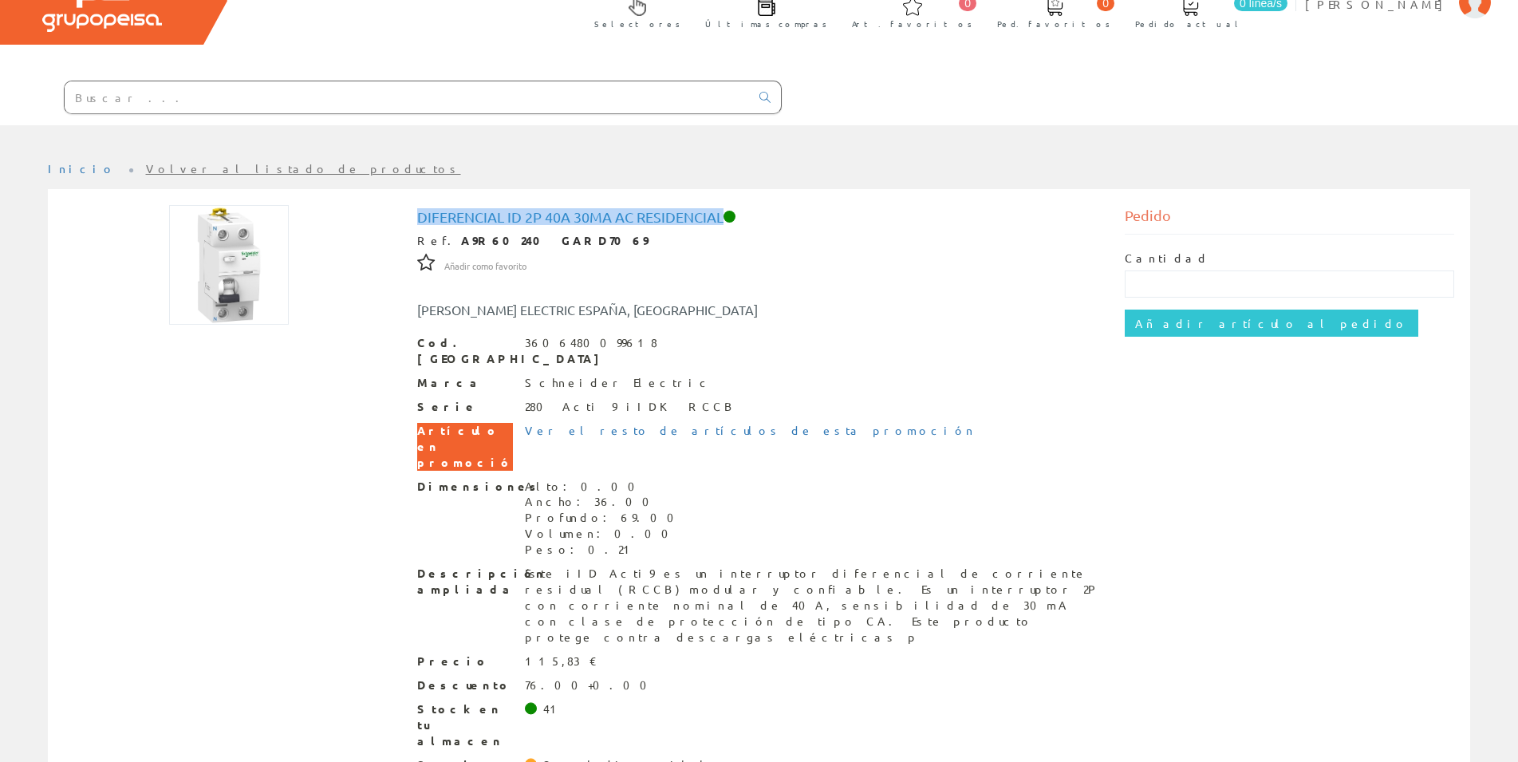
copy h1 "Diferencial Id 2p 40a 30ma Ac Residencial"
click at [435, 112] on input "text" at bounding box center [407, 97] width 685 height 32
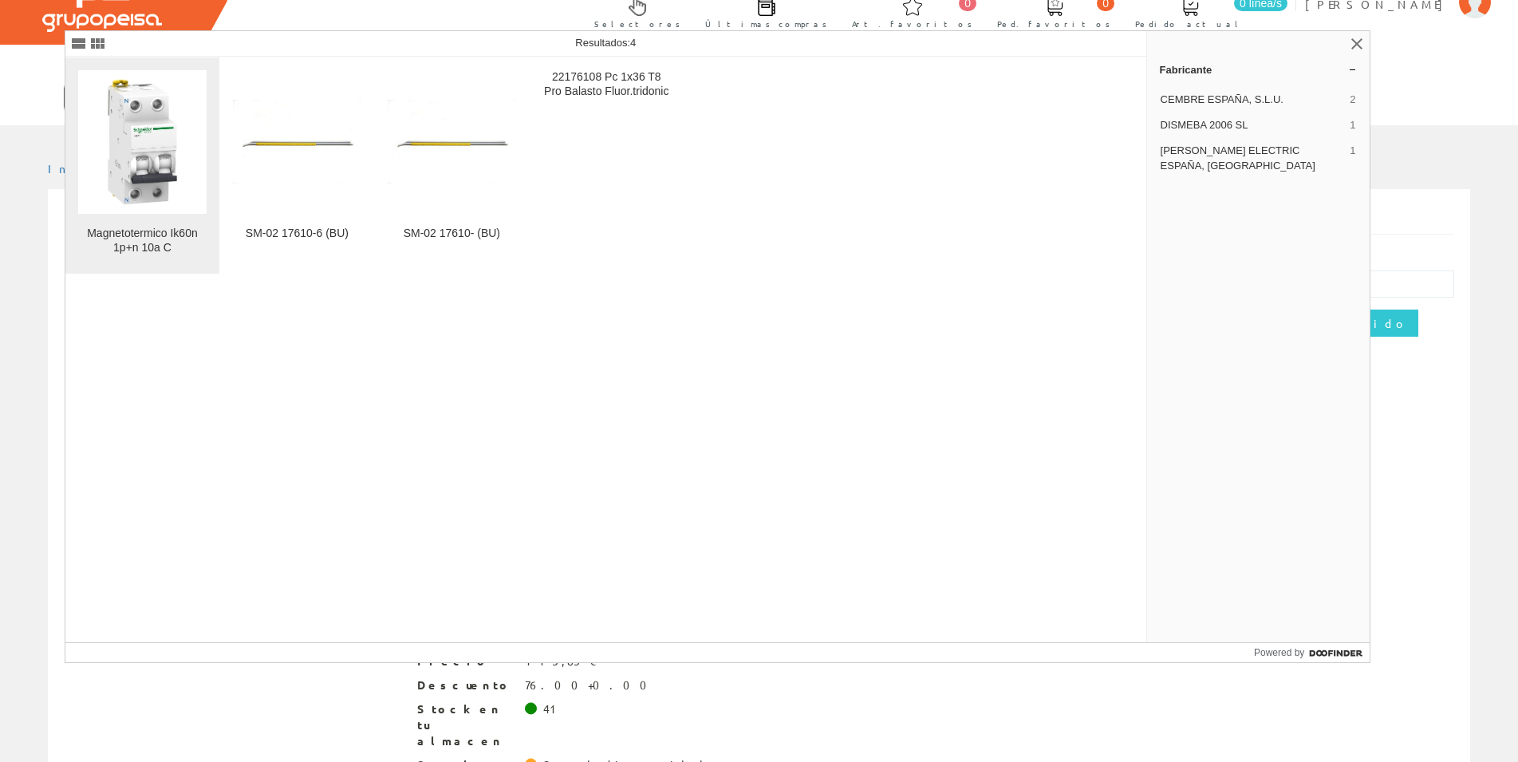
type input "A9K17610"
click at [175, 152] on img at bounding box center [142, 142] width 128 height 128
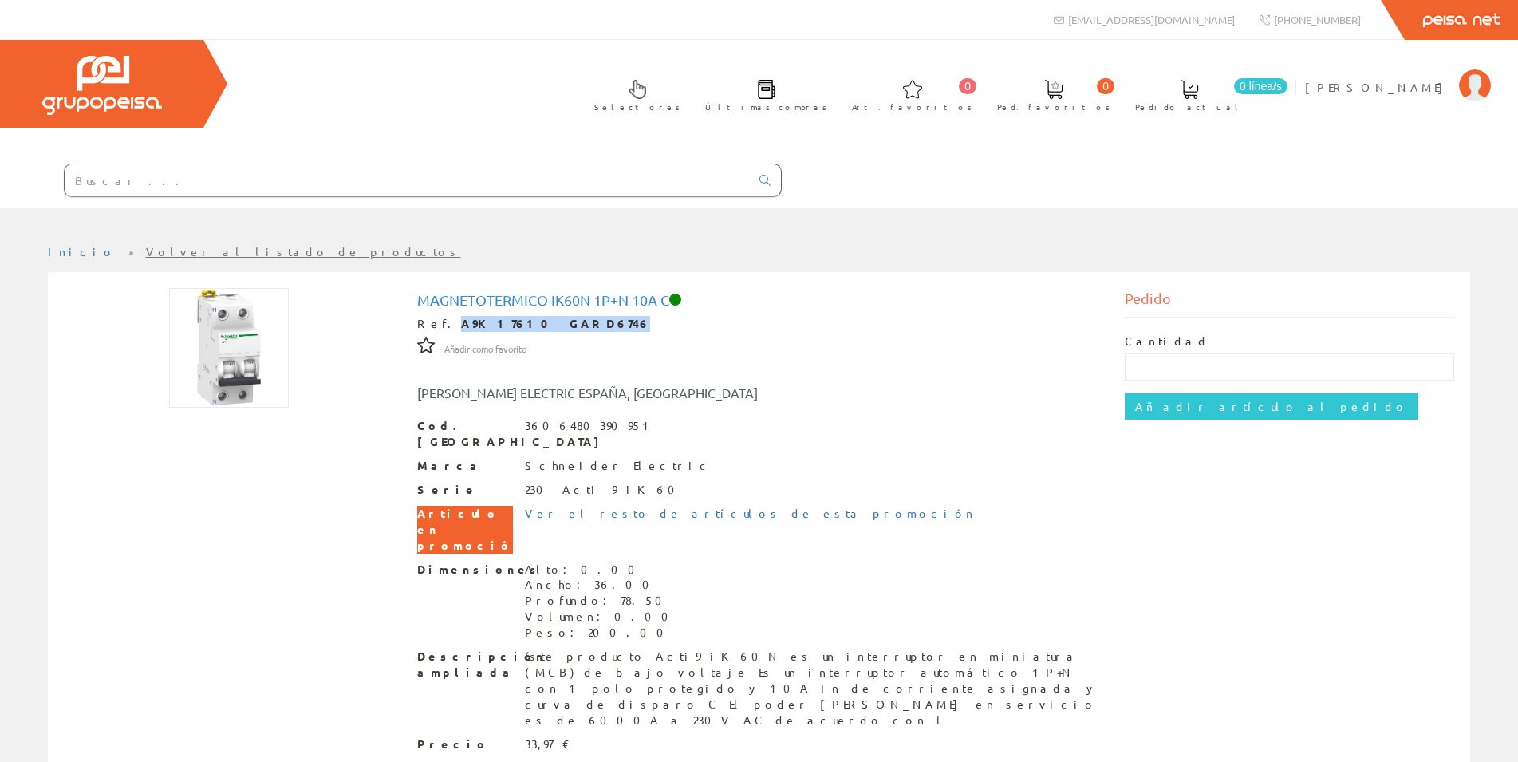
drag, startPoint x: 438, startPoint y: 321, endPoint x: 560, endPoint y: 323, distance: 122.0
click at [560, 323] on div "Ref. A9K17610 GARD6746" at bounding box center [758, 324] width 683 height 16
copy div "A9K17610 GARD6746"
click at [417, 298] on div "Magnetotermico Ik60n 1p+n 10a C Ref. A9K17610 GARD6746 Añadir como favorito Aña…" at bounding box center [758, 592] width 707 height 608
click at [416, 300] on div "Magnetotermico Ik60n 1p+n 10a C Ref. A9K17610 GARD6746 Añadir como favorito Aña…" at bounding box center [758, 592] width 707 height 608
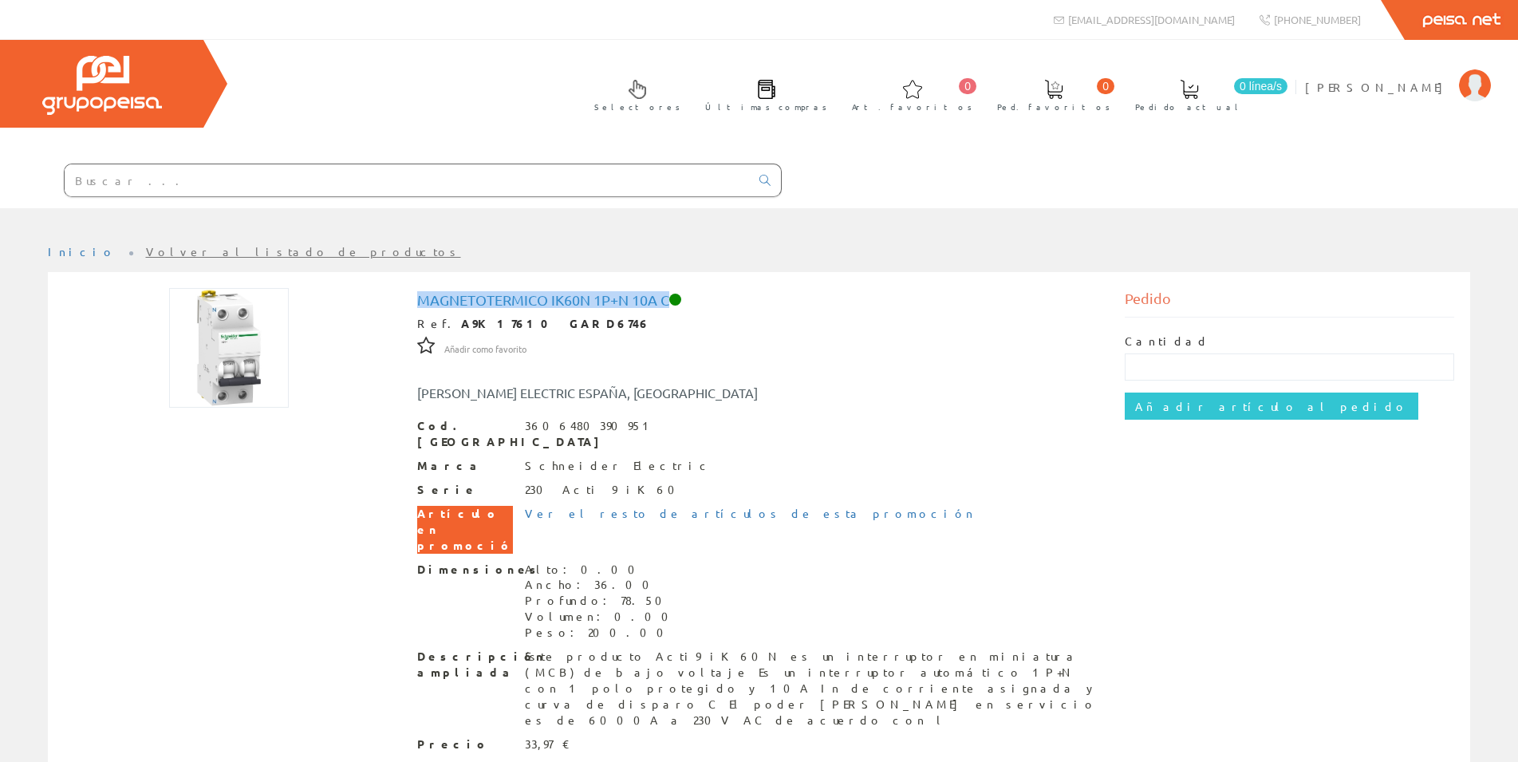
drag, startPoint x: 419, startPoint y: 297, endPoint x: 671, endPoint y: 299, distance: 251.2
click at [671, 299] on h1 "Magnetotermico Ik60n 1p+n 10a C" at bounding box center [758, 300] width 683 height 16
copy h1 "Magnetotermico Ik60n 1p+n 10a C"
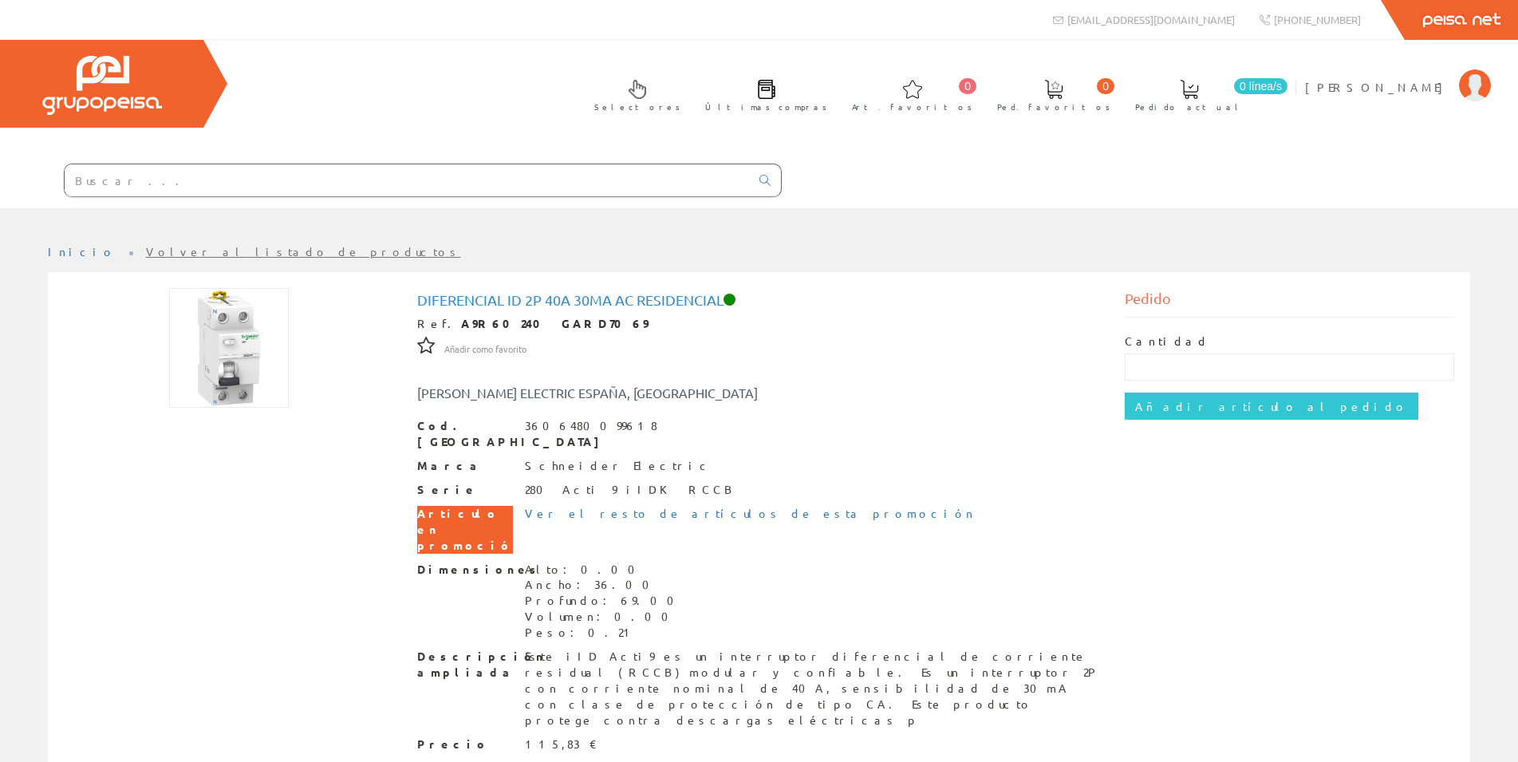
scroll to position [83, 0]
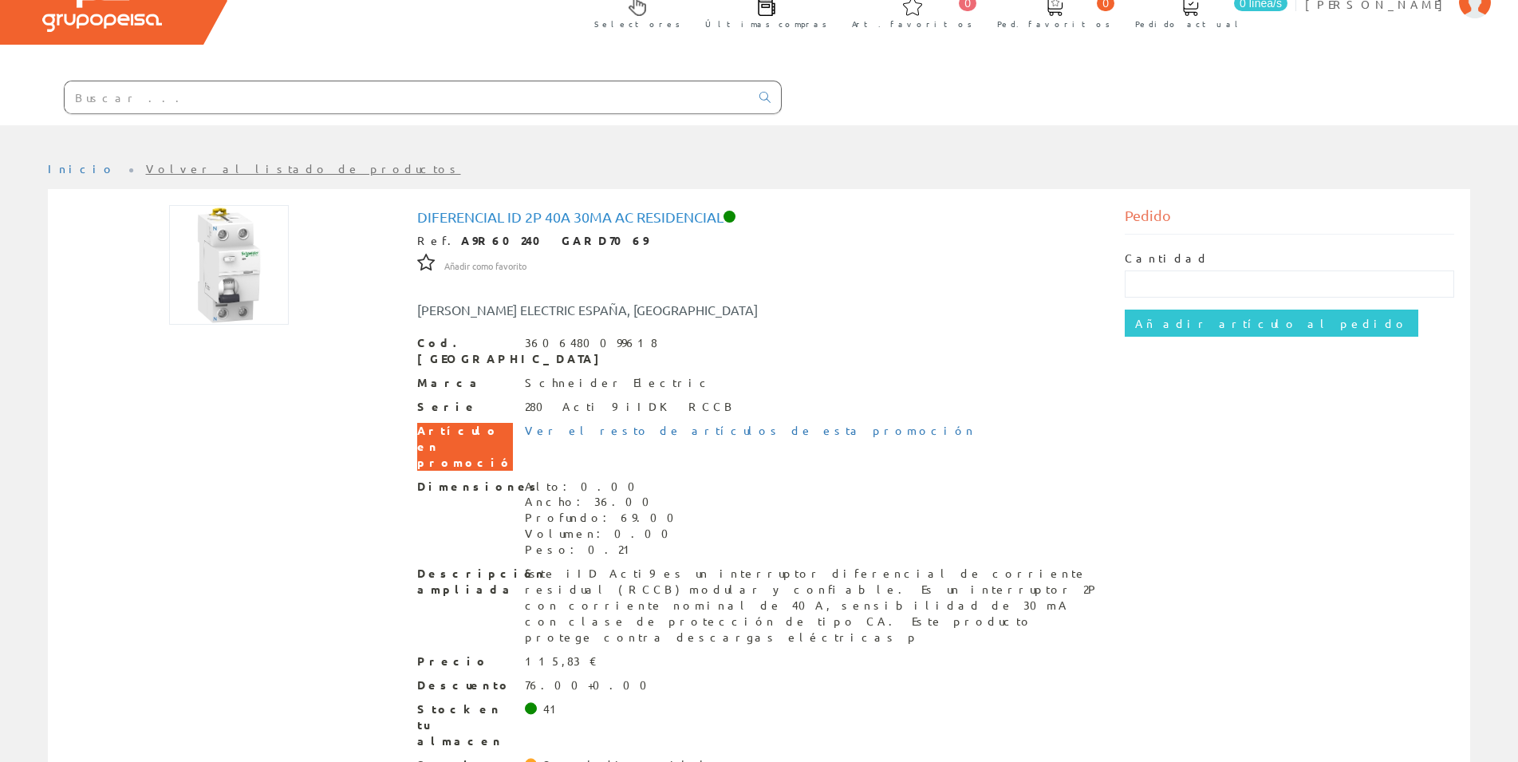
click at [89, 100] on input "text" at bounding box center [407, 97] width 685 height 32
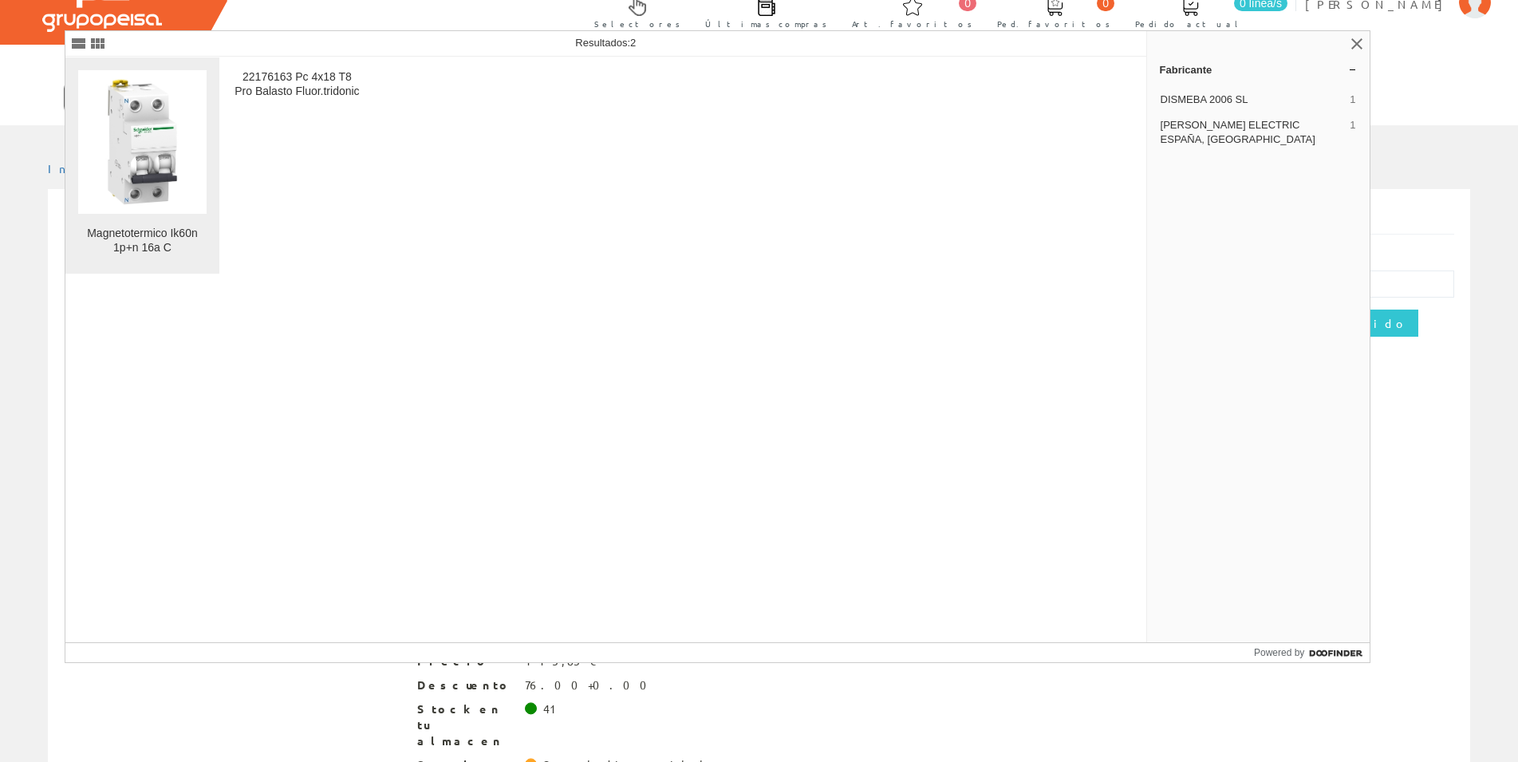
type input "A9K17616"
click at [156, 128] on img at bounding box center [142, 142] width 128 height 128
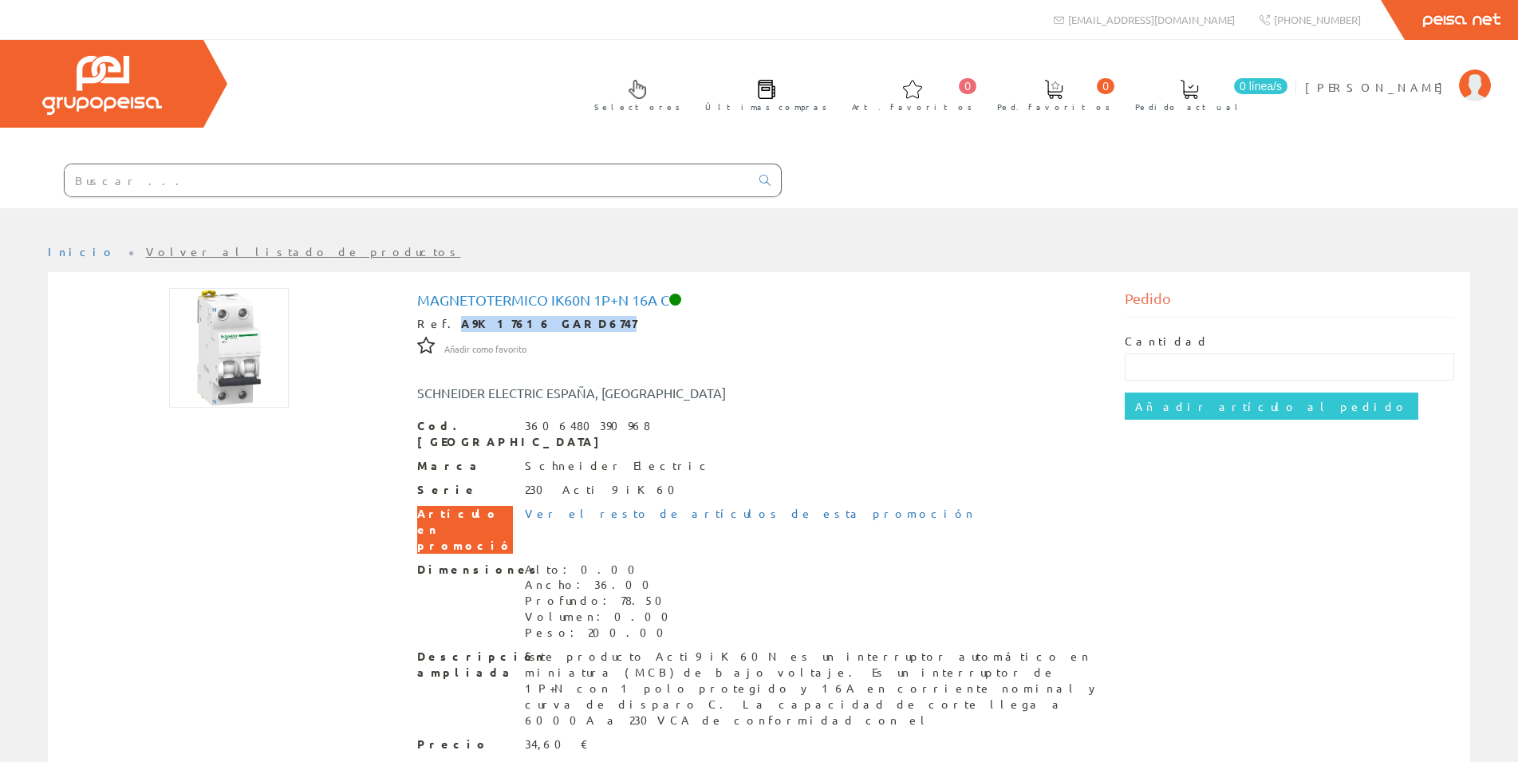
drag, startPoint x: 440, startPoint y: 325, endPoint x: 556, endPoint y: 322, distance: 115.7
click at [556, 322] on div "Ref. A9K17616 GARD6747" at bounding box center [758, 324] width 683 height 16
copy strong "A9K17616 GARD6747"
drag, startPoint x: 419, startPoint y: 300, endPoint x: 668, endPoint y: 294, distance: 248.9
click at [668, 294] on h1 "Magnetotermico Ik60n 1p+n 16a C" at bounding box center [758, 300] width 683 height 16
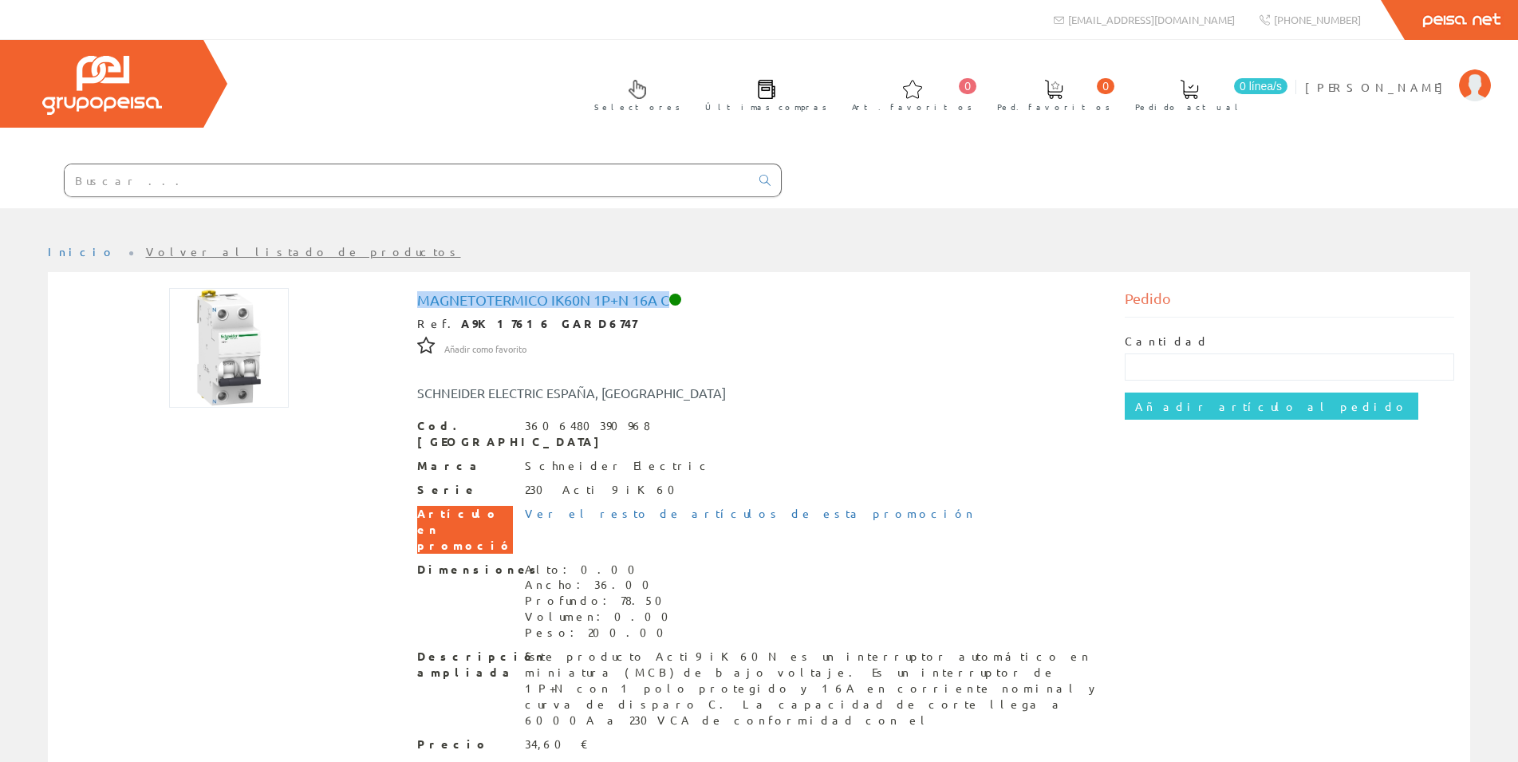
copy h1 "Magnetotermico Ik60n 1p+n 16a C"
drag, startPoint x: 439, startPoint y: 321, endPoint x: 492, endPoint y: 328, distance: 53.8
click at [492, 328] on div "Ref. A9K17616 GARD6747" at bounding box center [758, 324] width 683 height 16
copy div "A9K17616"
click at [212, 189] on input "text" at bounding box center [407, 180] width 685 height 32
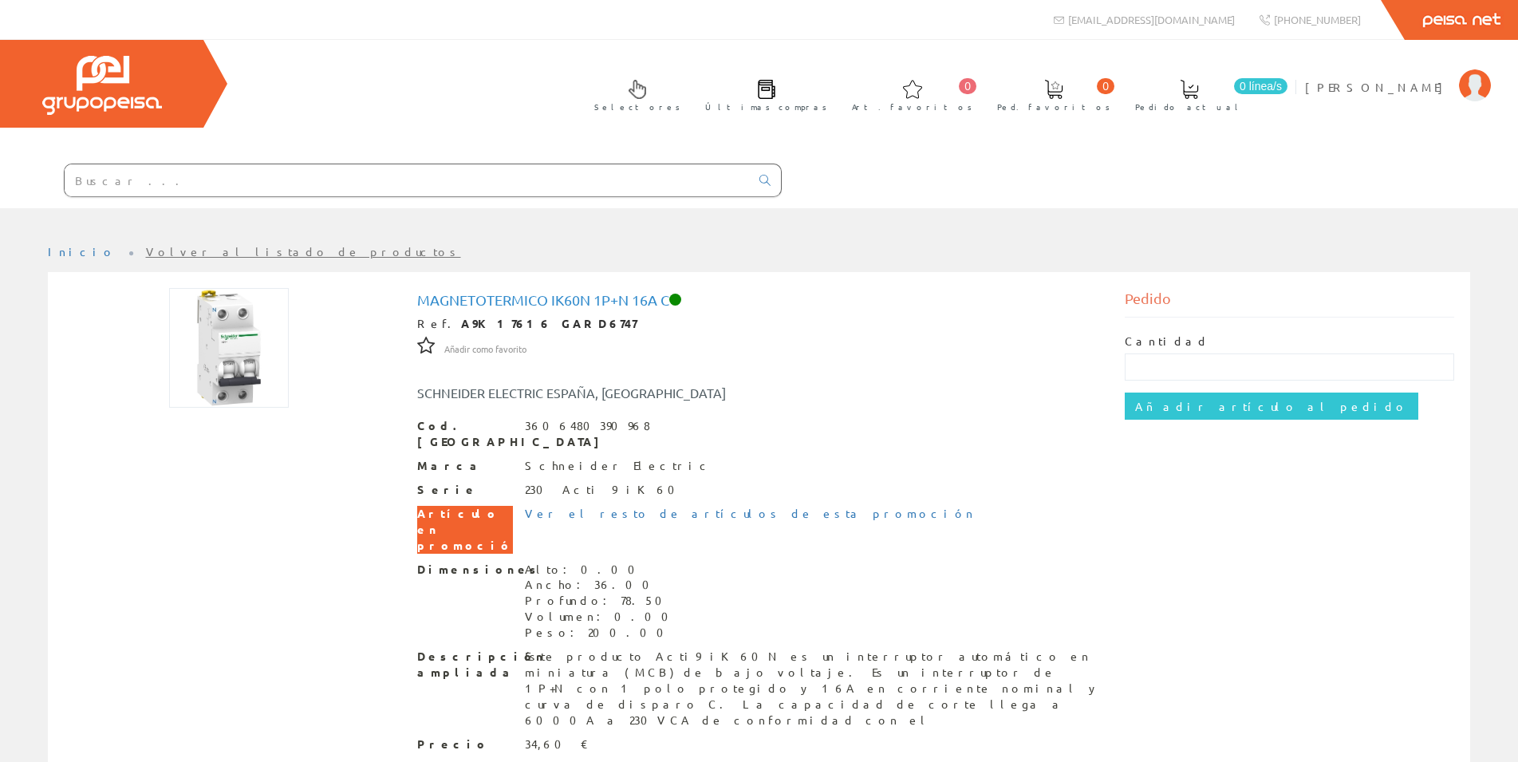
paste input "A9K17616"
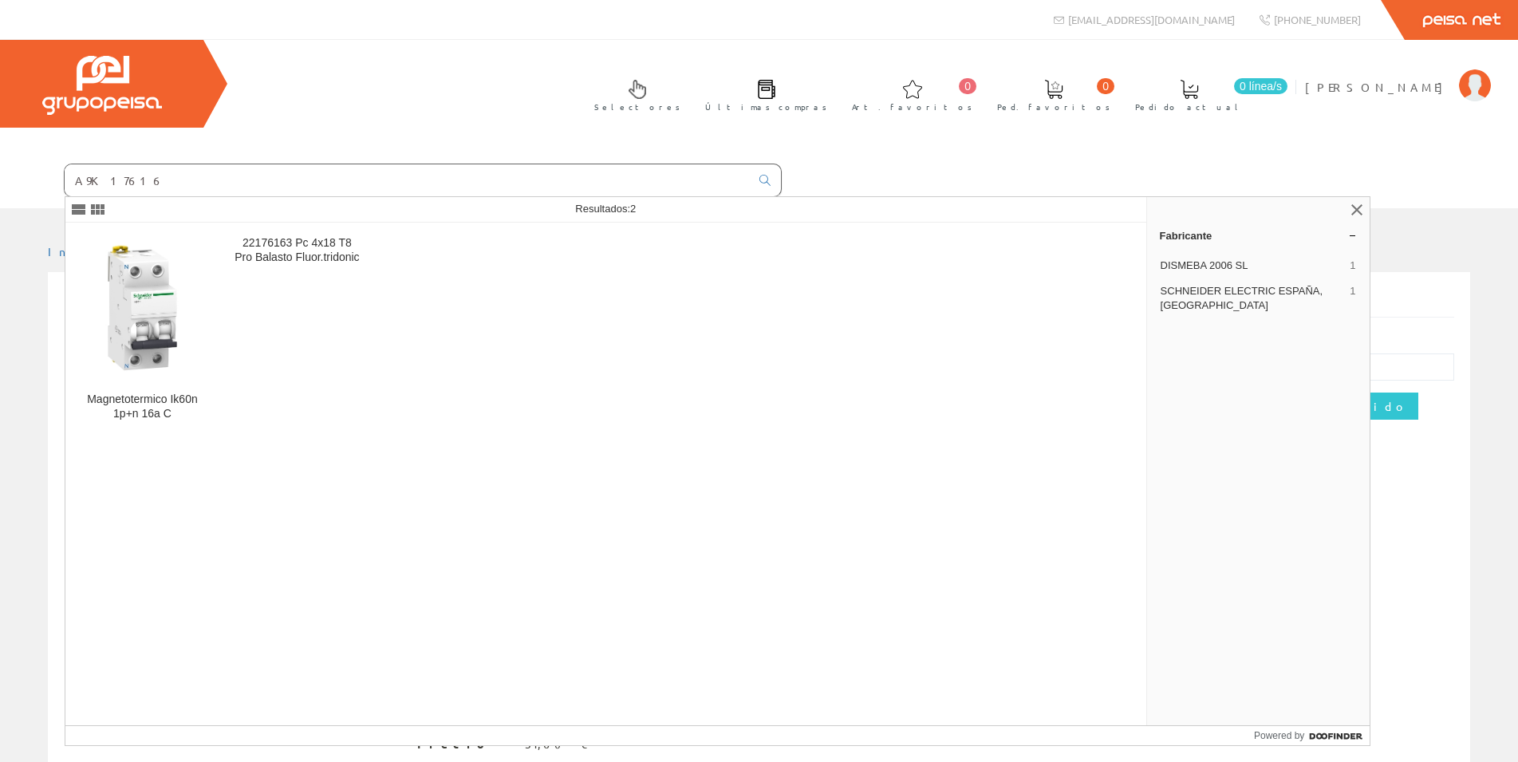
drag, startPoint x: 114, startPoint y: 182, endPoint x: 143, endPoint y: 183, distance: 28.8
click at [143, 183] on input "A9K17616" at bounding box center [407, 180] width 685 height 32
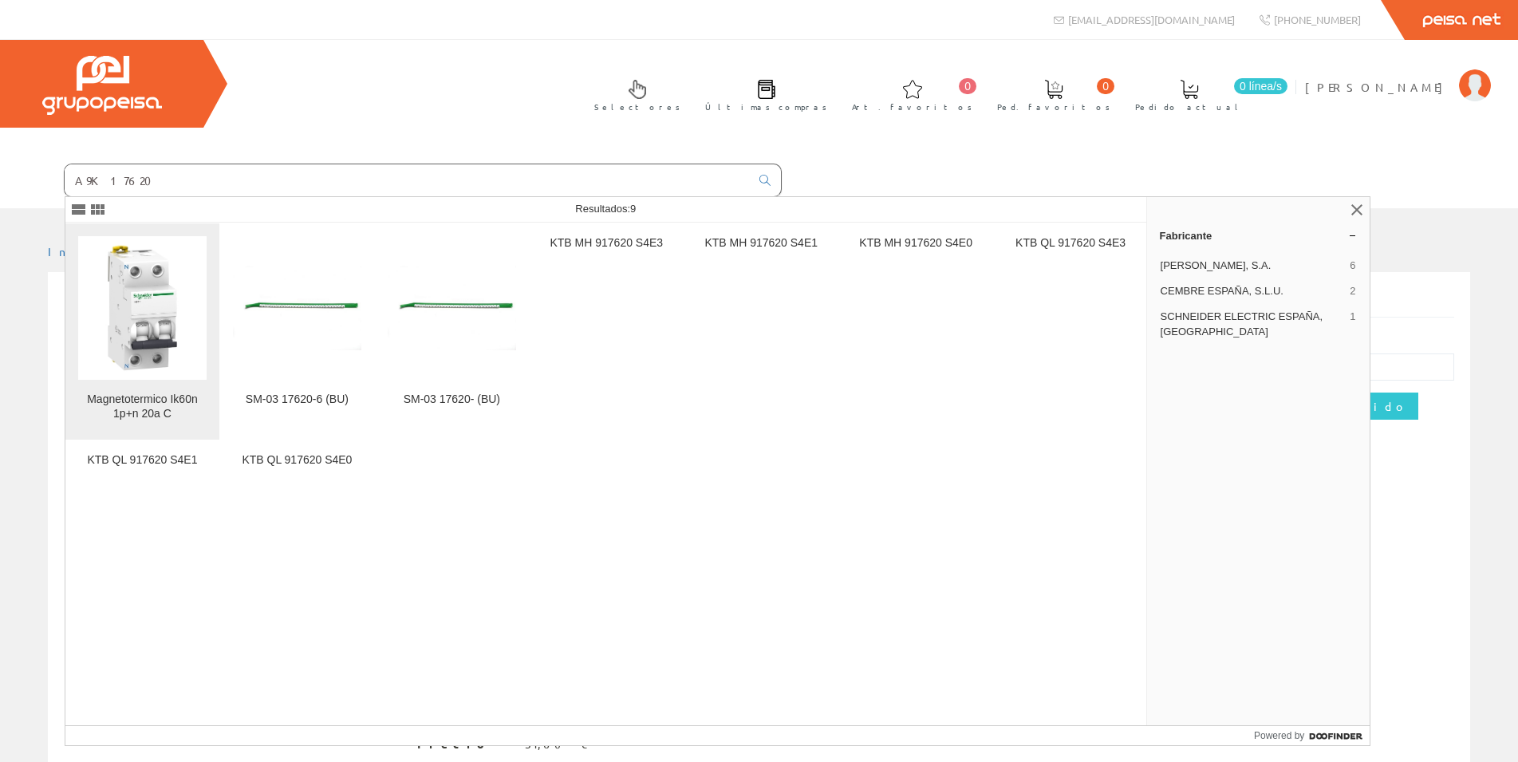
type input "A9K17620"
click at [126, 300] on img at bounding box center [142, 308] width 128 height 128
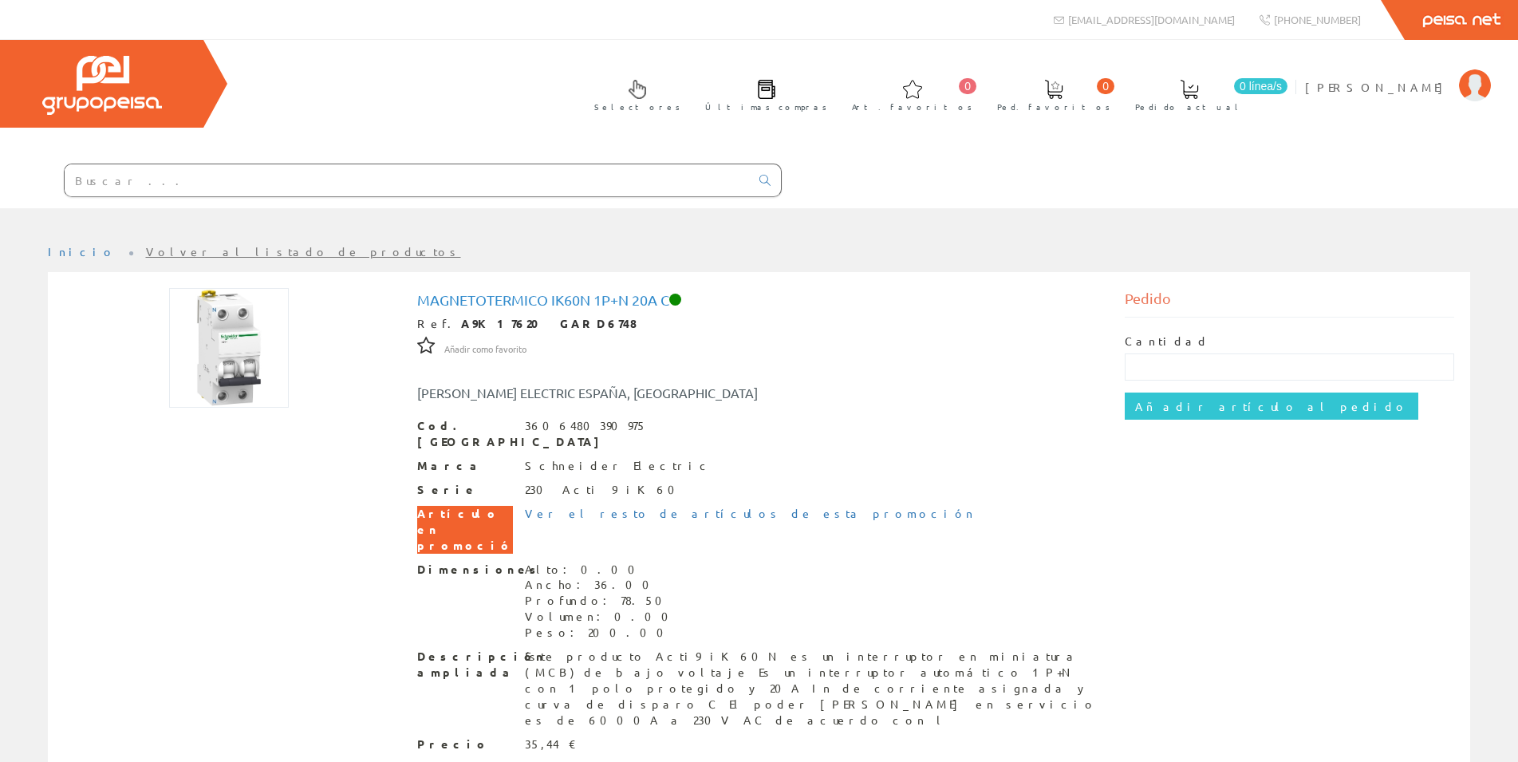
drag, startPoint x: 439, startPoint y: 323, endPoint x: 492, endPoint y: 321, distance: 53.5
click at [492, 321] on div "Ref. A9K17620 GARD6748" at bounding box center [758, 324] width 683 height 16
click at [198, 179] on input "text" at bounding box center [407, 180] width 685 height 32
paste input "A9K17620"
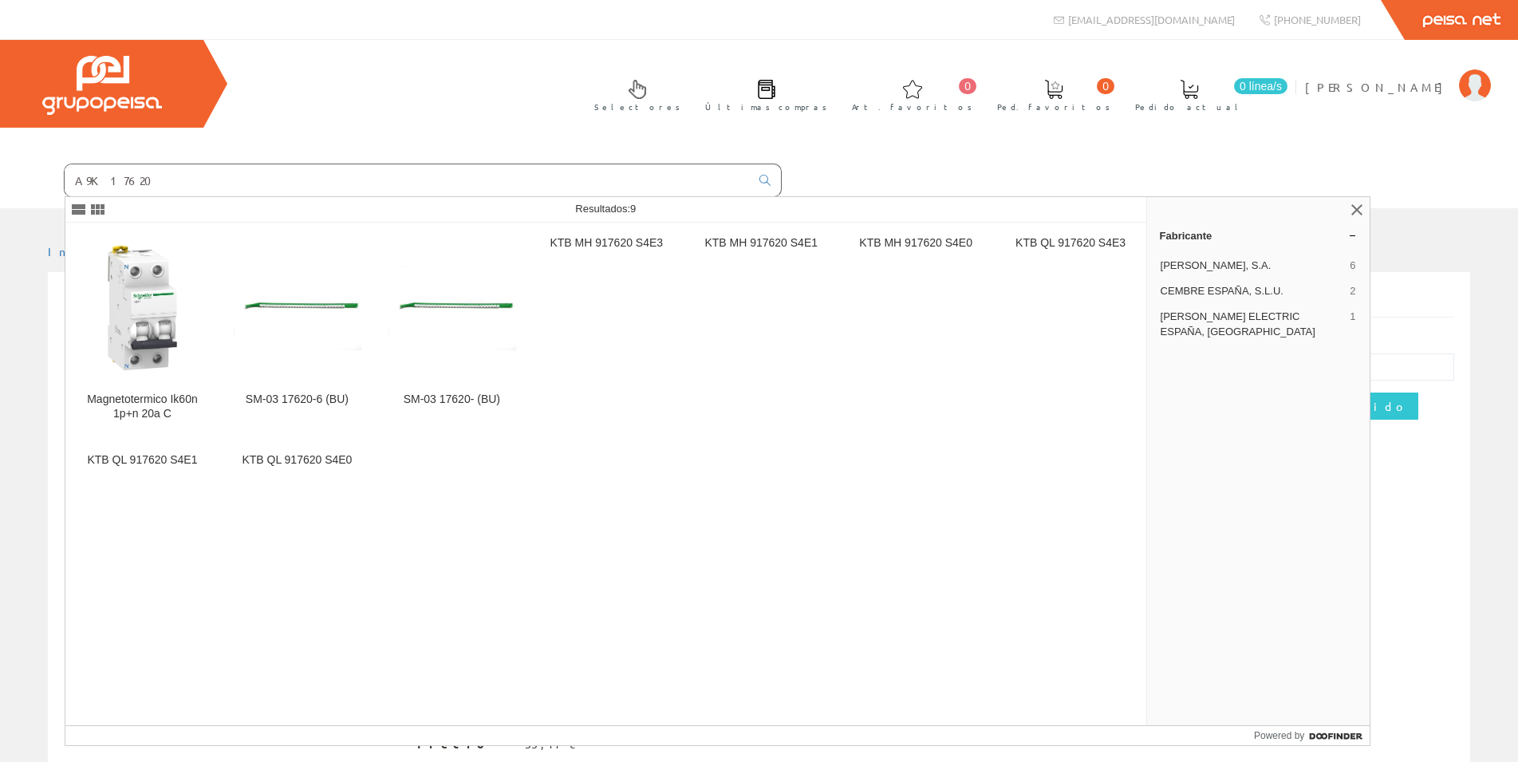
click at [126, 183] on input "A9K17620" at bounding box center [407, 180] width 685 height 32
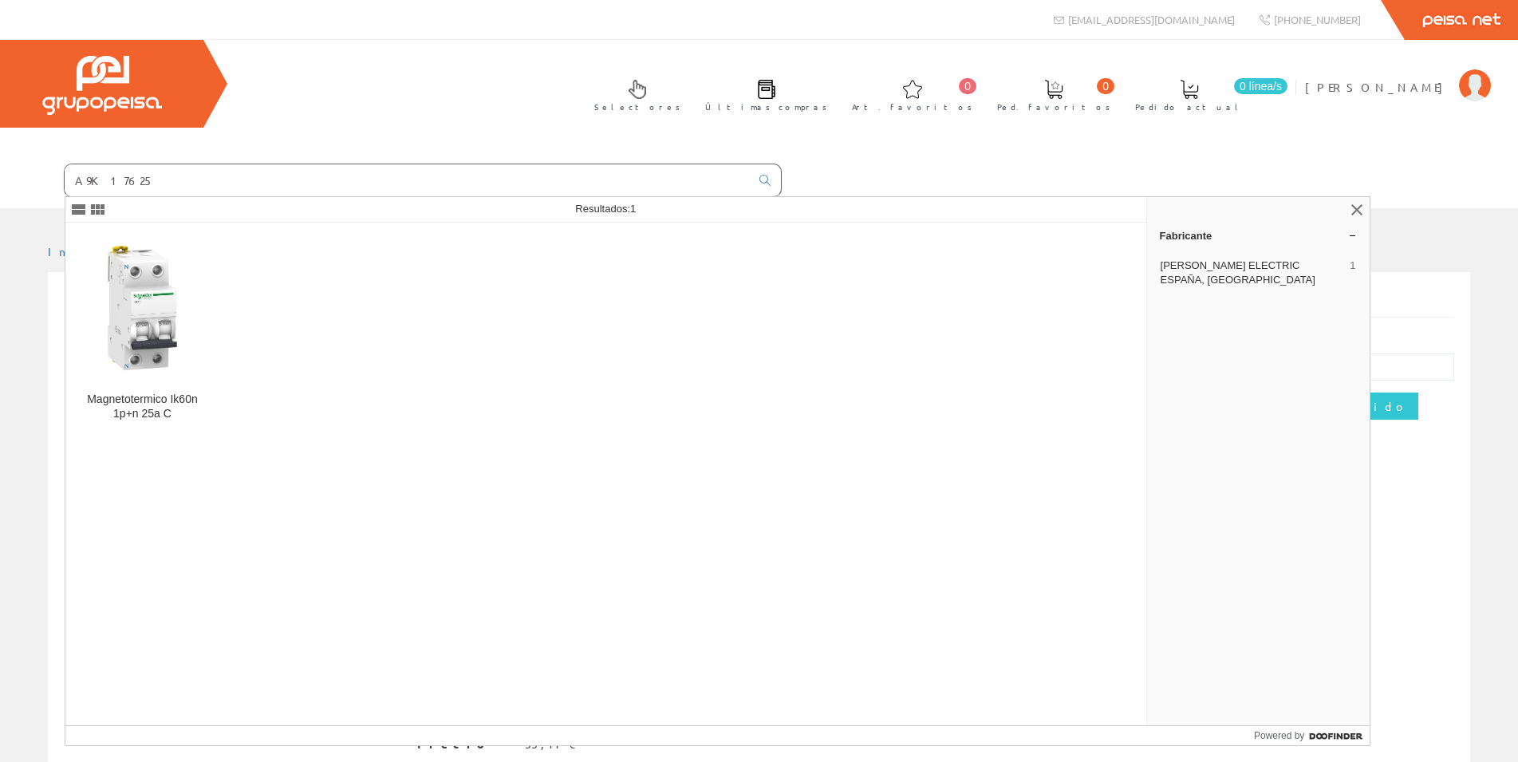
type input "A9K17625"
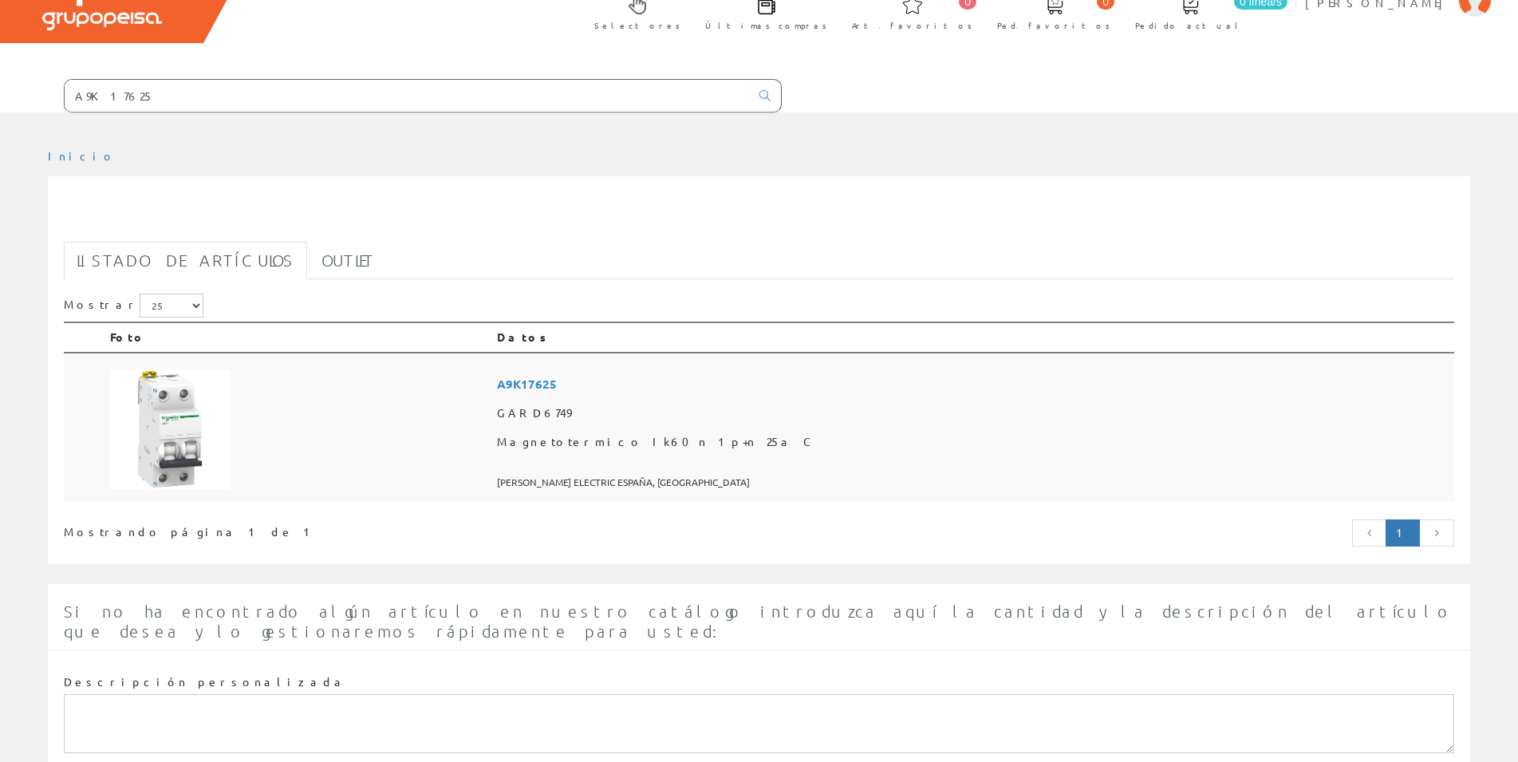
scroll to position [229, 0]
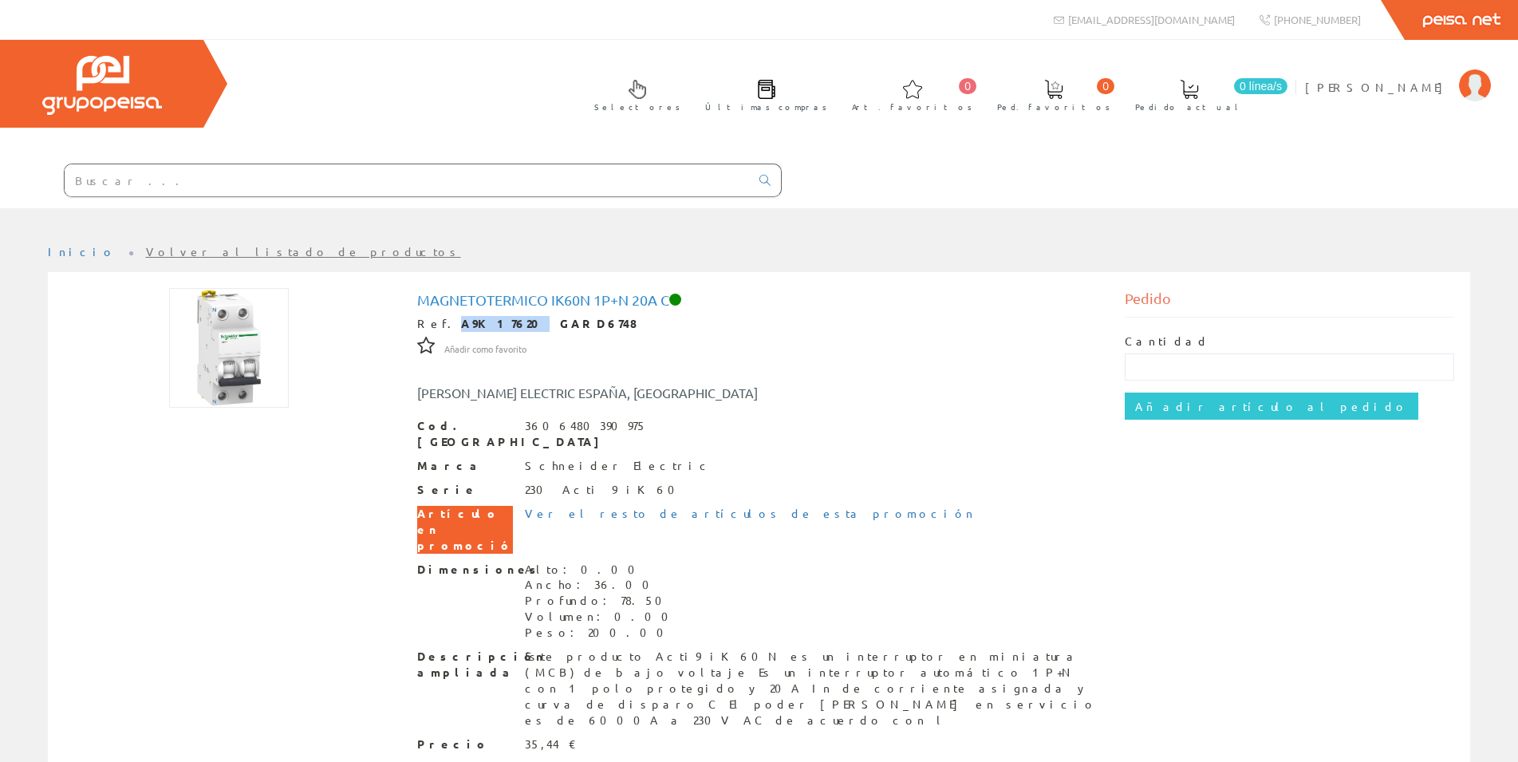
drag, startPoint x: 443, startPoint y: 321, endPoint x: 494, endPoint y: 323, distance: 51.1
click at [494, 323] on strong "A9K17620 GARD6748" at bounding box center [549, 323] width 176 height 14
copy strong "A9K17620"
click at [140, 183] on input "text" at bounding box center [407, 180] width 685 height 32
paste input "A9K17620"
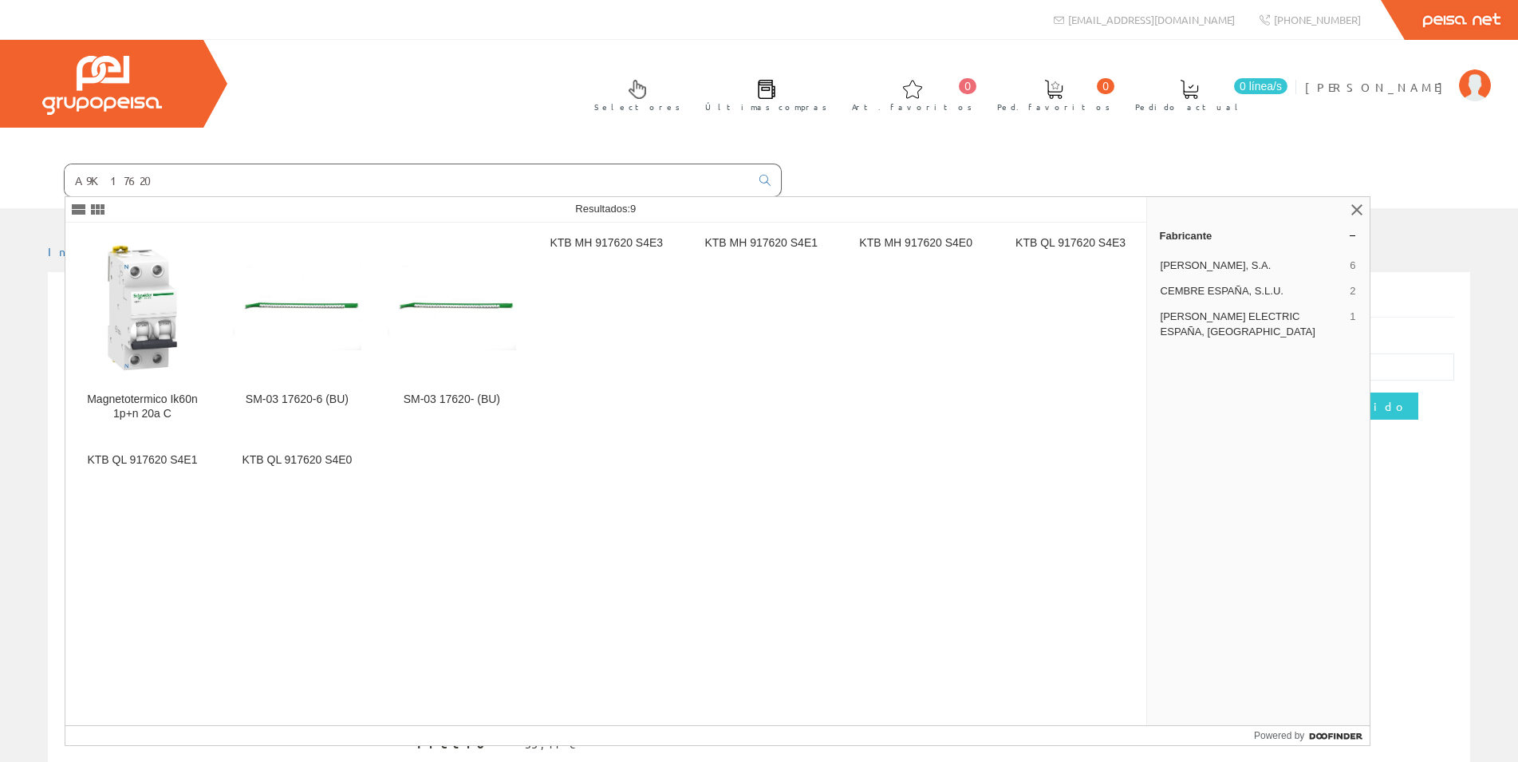
drag, startPoint x: 122, startPoint y: 181, endPoint x: 132, endPoint y: 180, distance: 9.6
click at [132, 180] on input "A9K17620" at bounding box center [407, 180] width 685 height 32
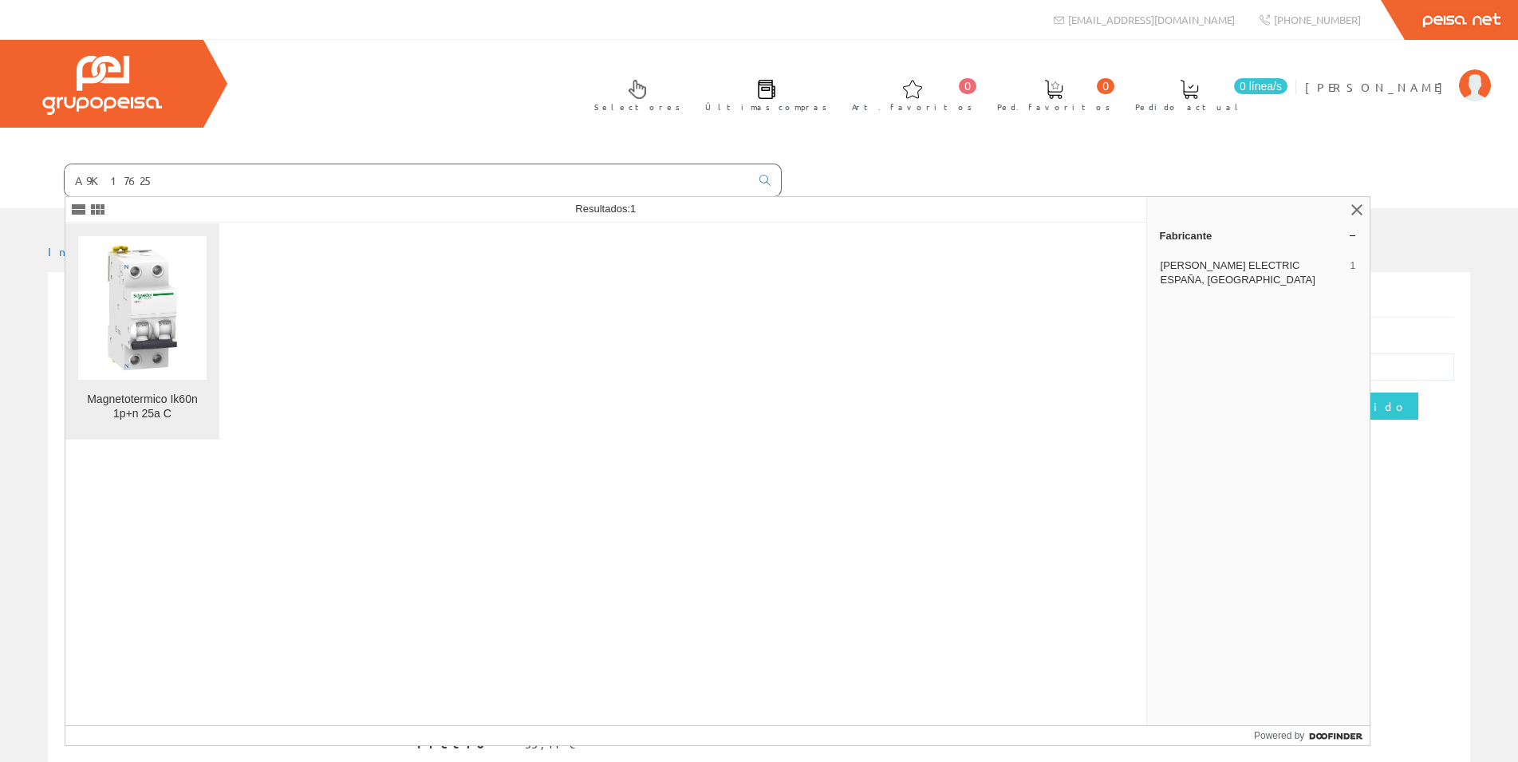
type input "A9K17625"
click at [178, 317] on img at bounding box center [142, 308] width 128 height 128
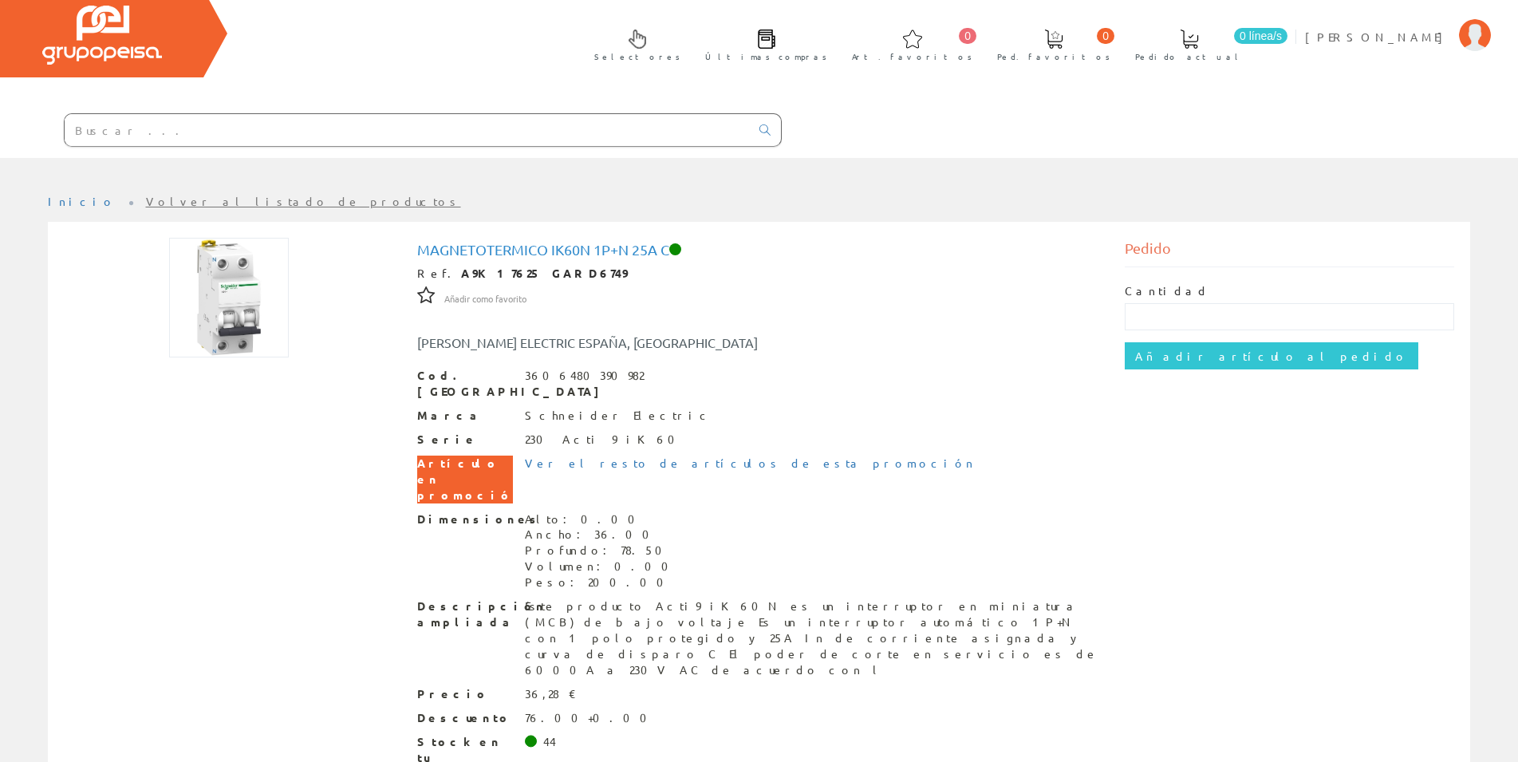
scroll to position [83, 0]
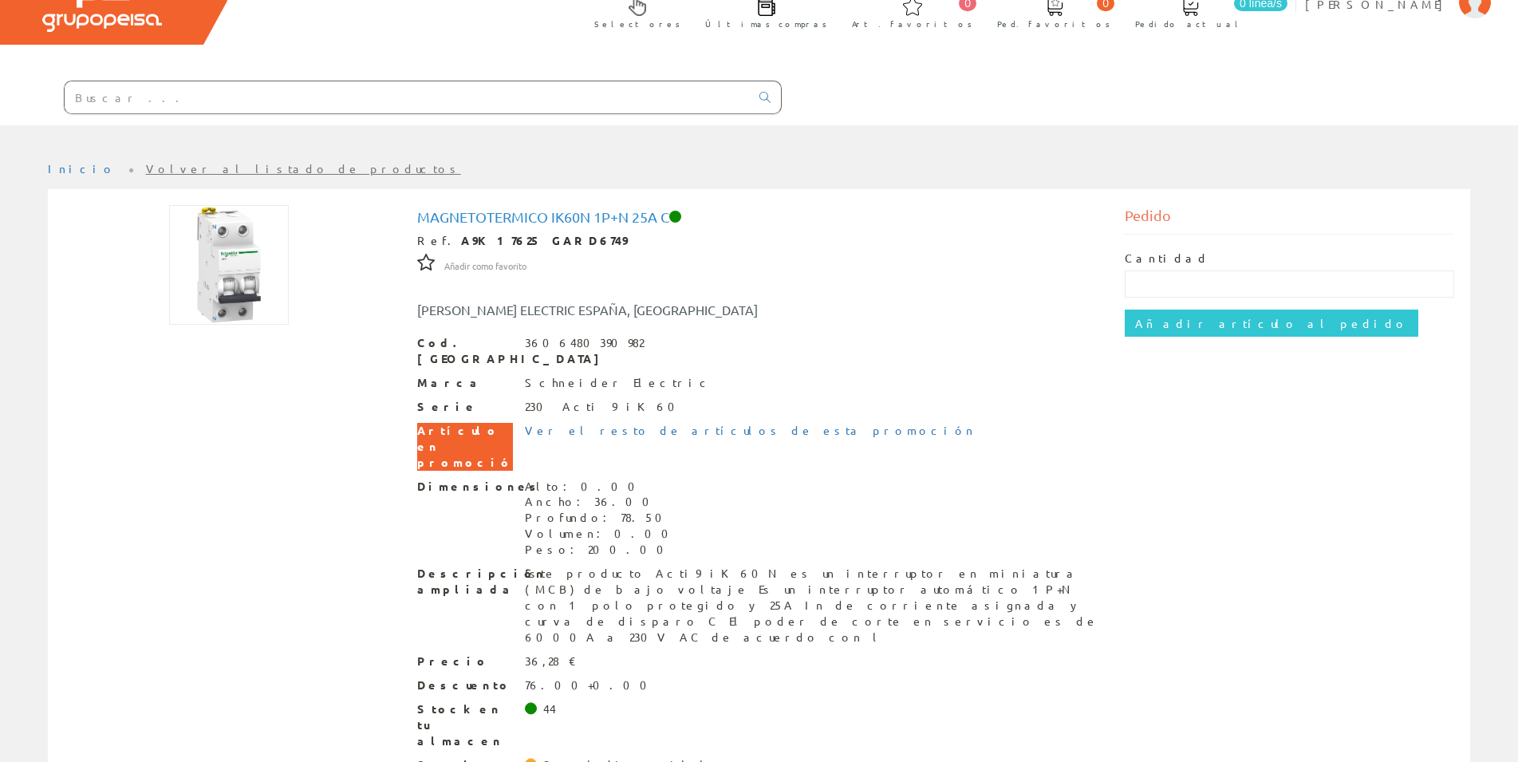
click at [109, 93] on input "text" at bounding box center [407, 97] width 685 height 32
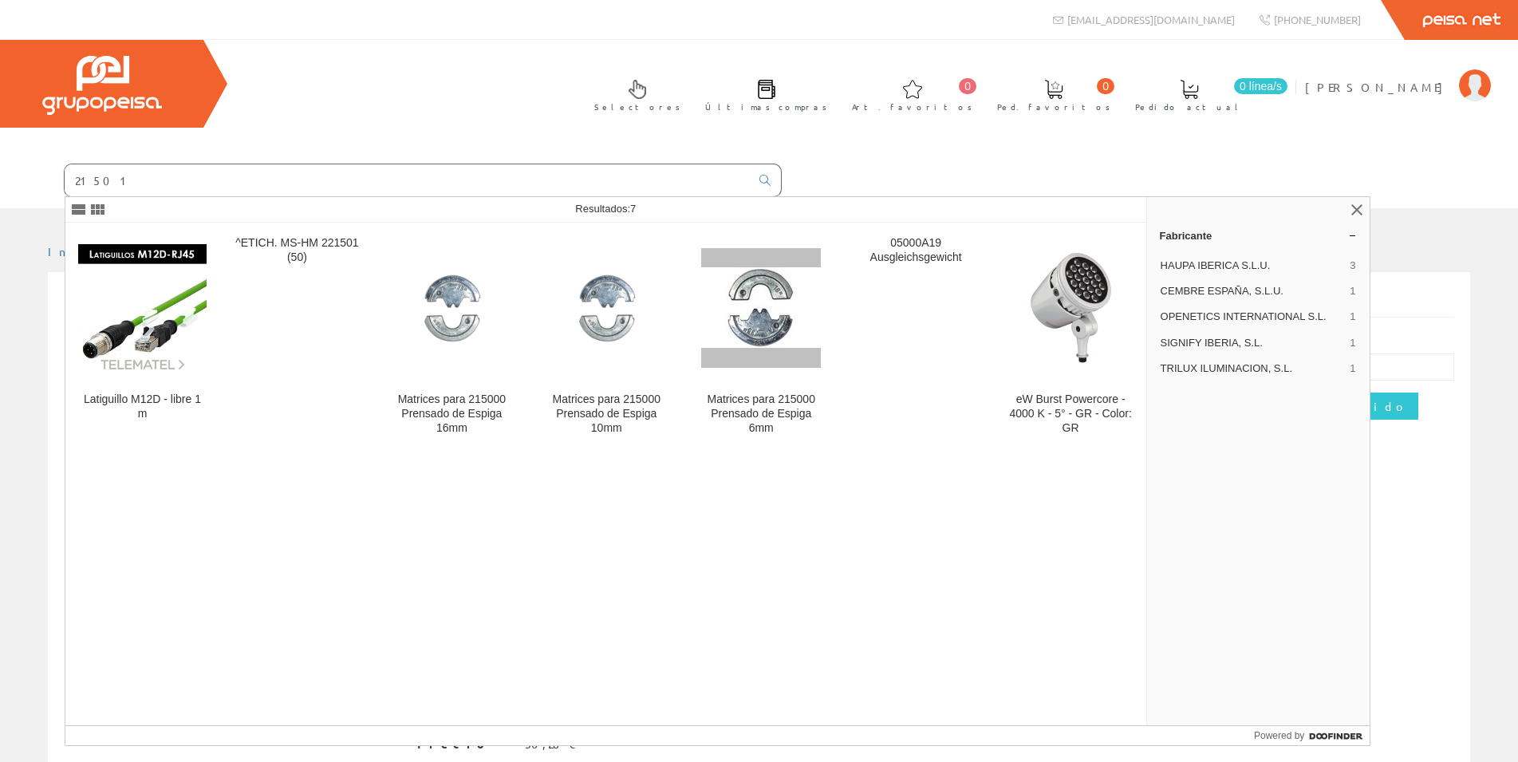
click at [73, 183] on input "21501" at bounding box center [407, 180] width 685 height 32
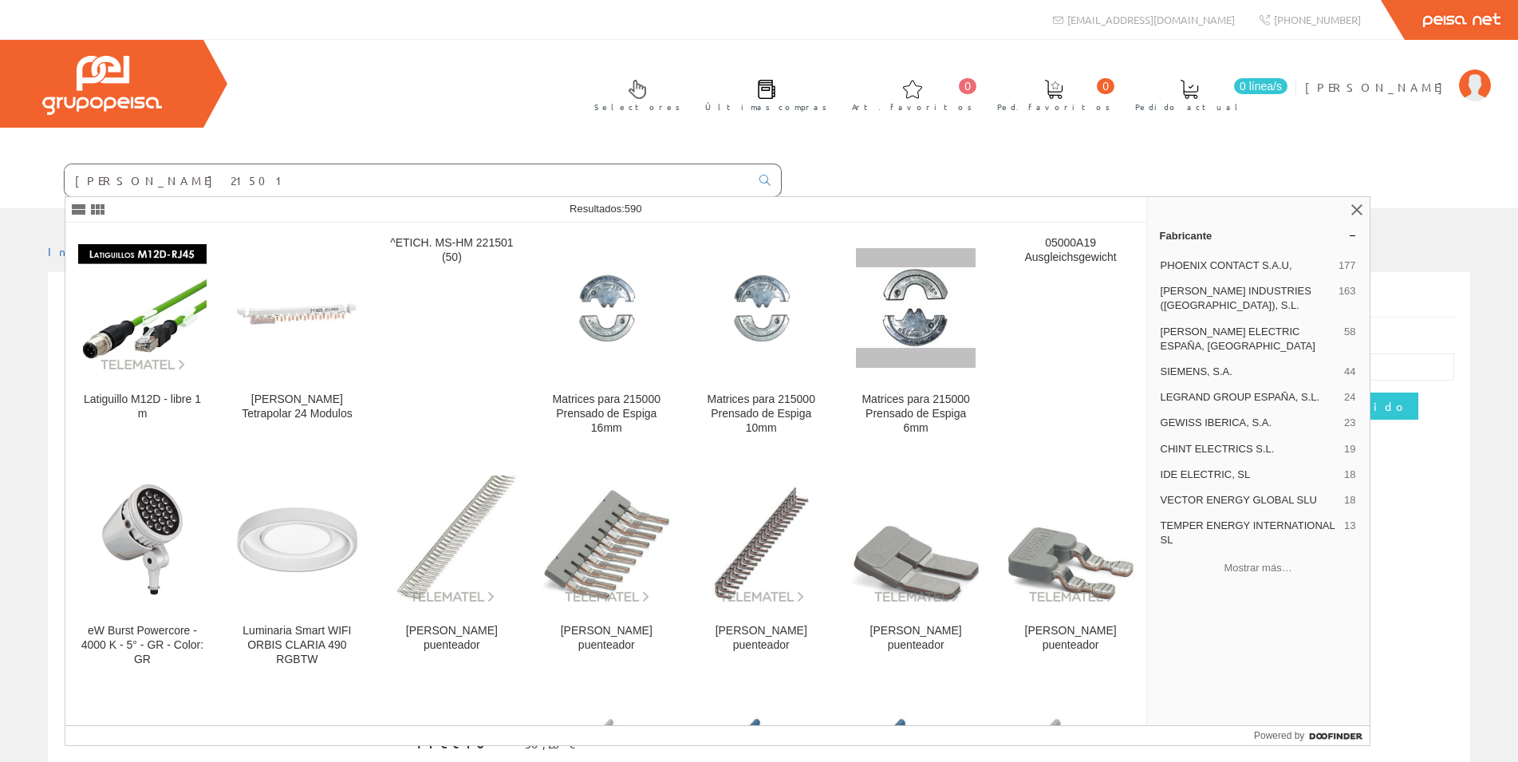
drag, startPoint x: 198, startPoint y: 181, endPoint x: 0, endPoint y: 191, distance: 198.1
click at [65, 191] on input "[PERSON_NAME] 21501" at bounding box center [407, 180] width 685 height 32
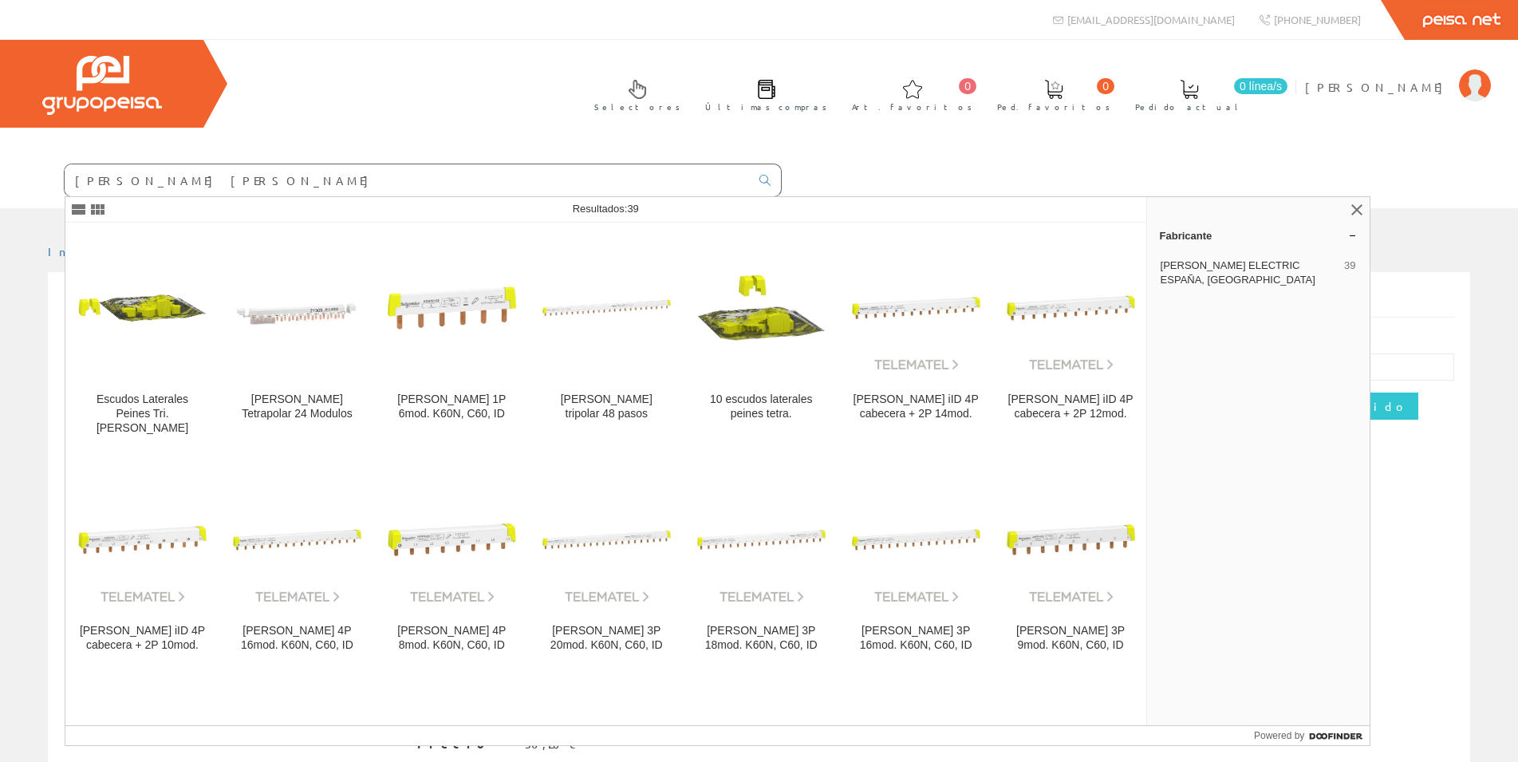
type input "[PERSON_NAME] [PERSON_NAME]"
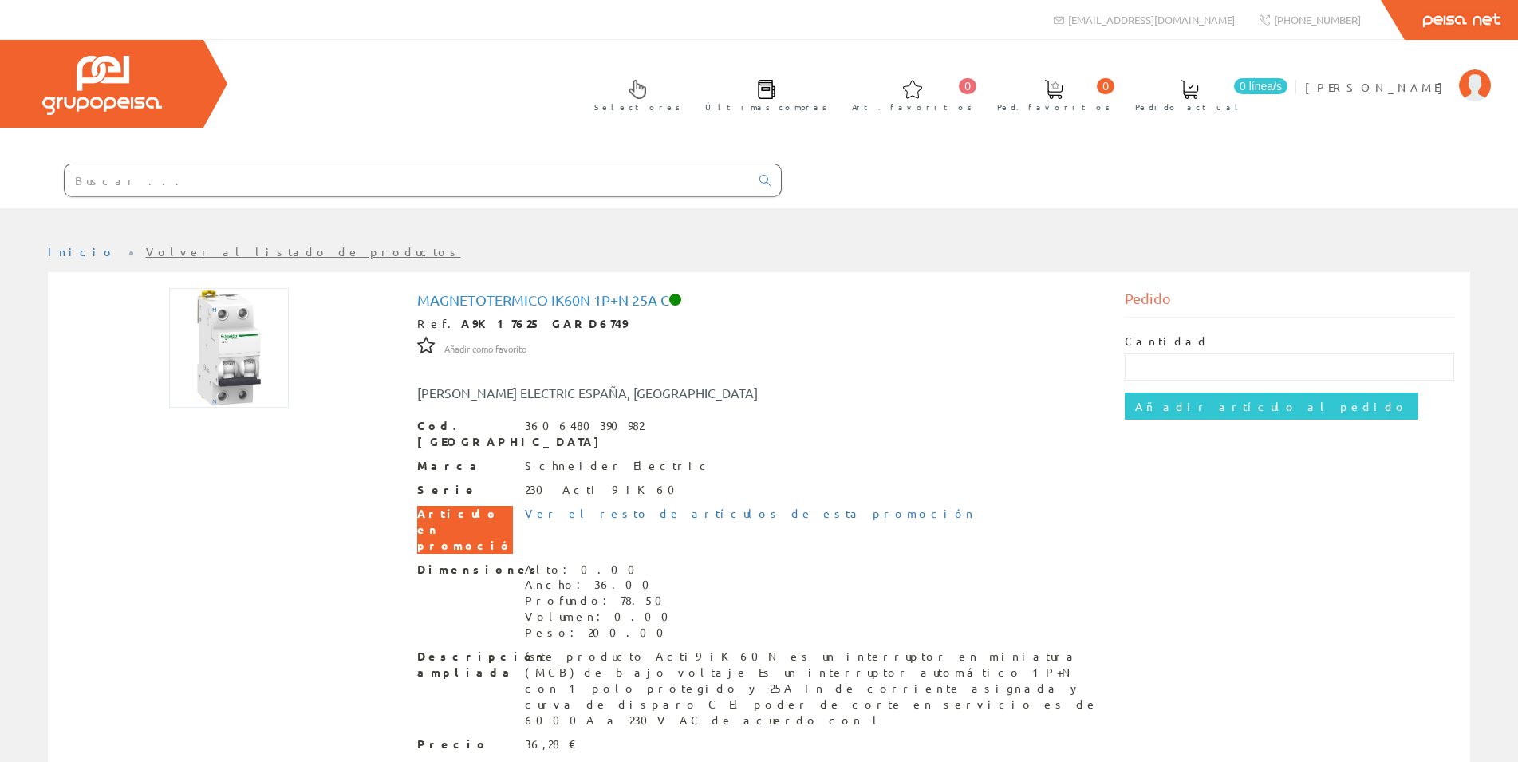
click at [217, 189] on input "text" at bounding box center [407, 180] width 685 height 32
click at [89, 175] on input "text" at bounding box center [407, 180] width 685 height 32
paste input "A9XPC612"
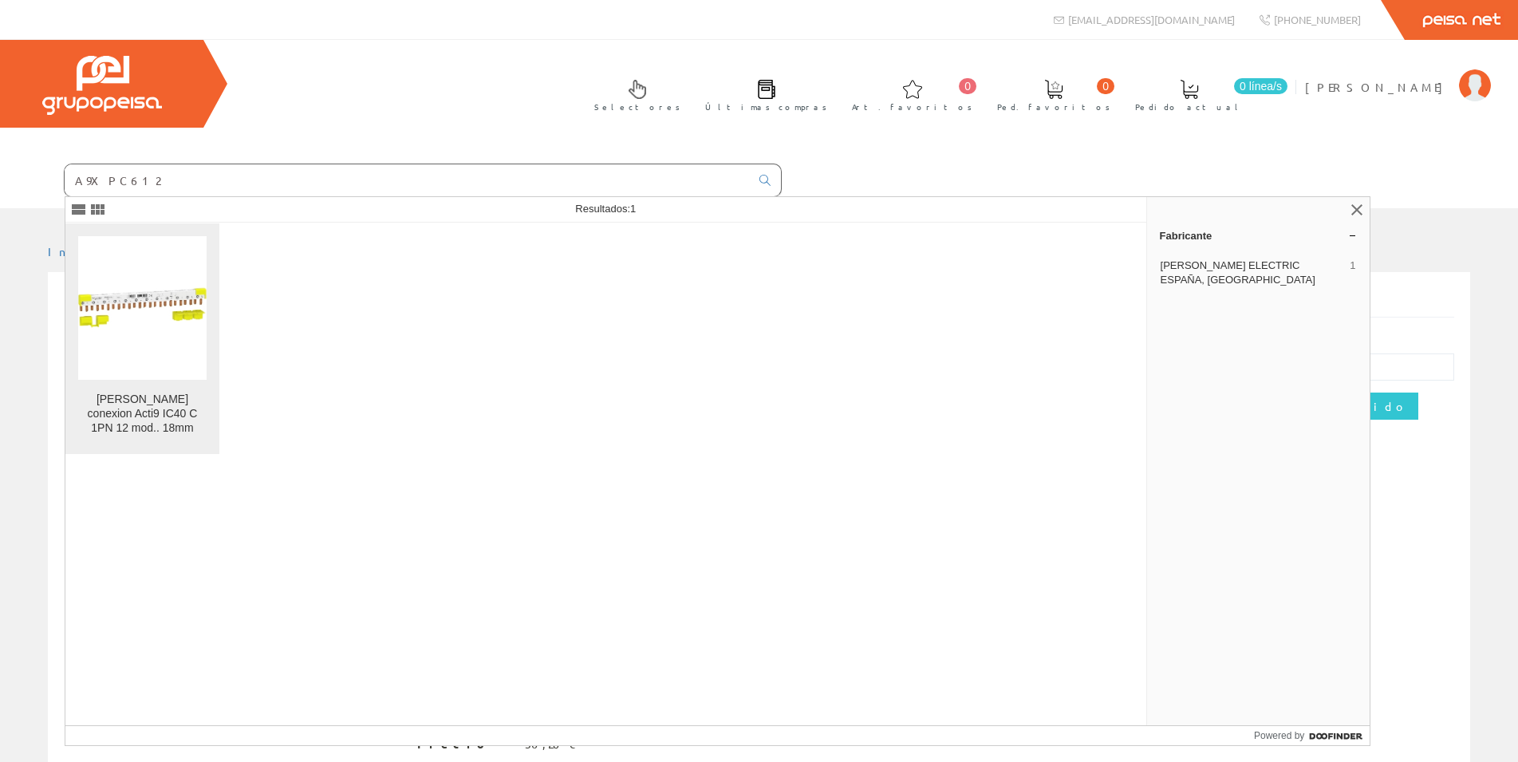
type input "A9XPC612"
click at [156, 331] on img at bounding box center [142, 308] width 128 height 128
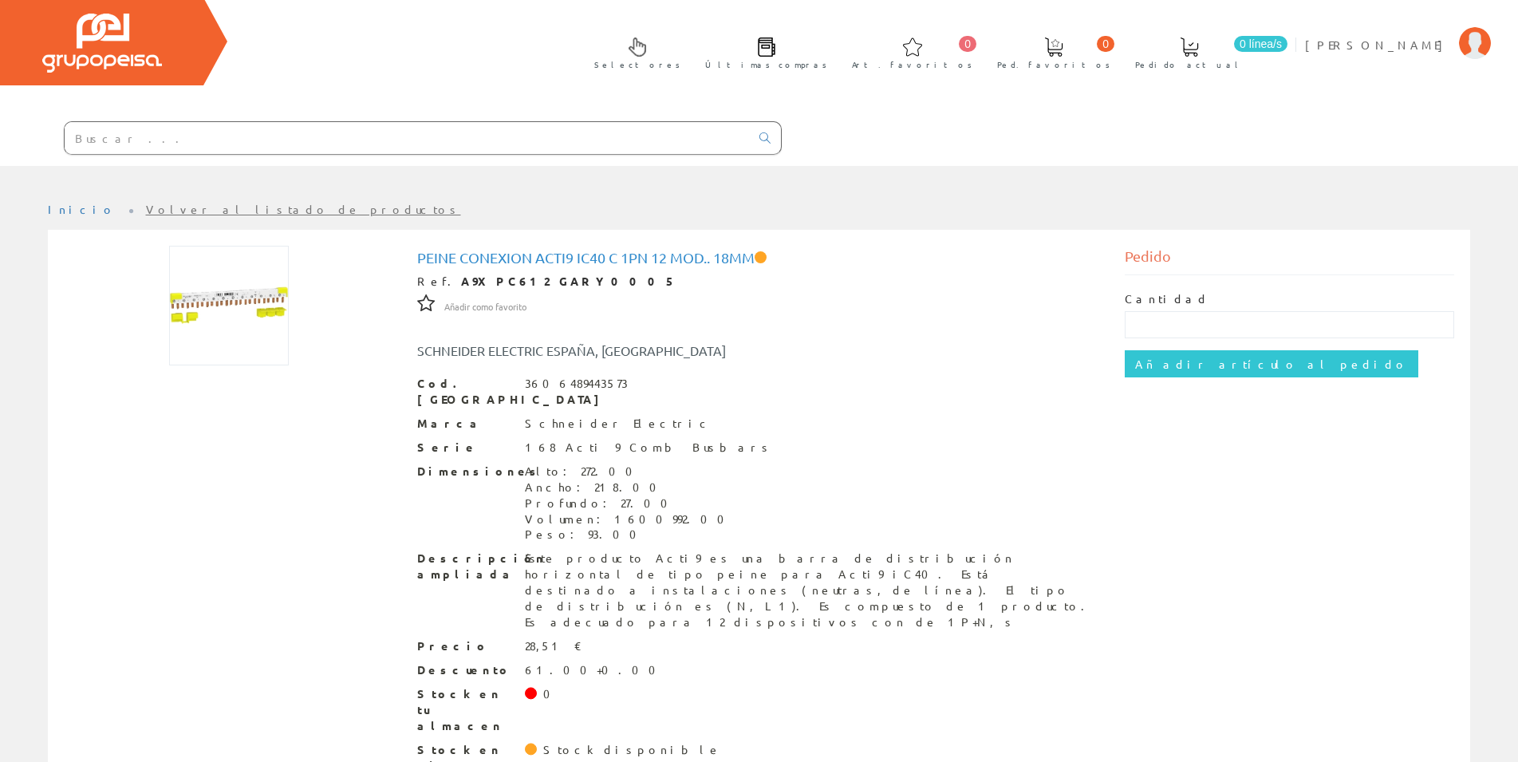
scroll to position [43, 0]
click at [220, 333] on img at bounding box center [229, 305] width 120 height 120
drag, startPoint x: 443, startPoint y: 280, endPoint x: 553, endPoint y: 279, distance: 110.1
click at [553, 279] on strong "A9XPC612 GARY0005" at bounding box center [568, 280] width 215 height 14
copy strong "A9XPC612 GARY0005"
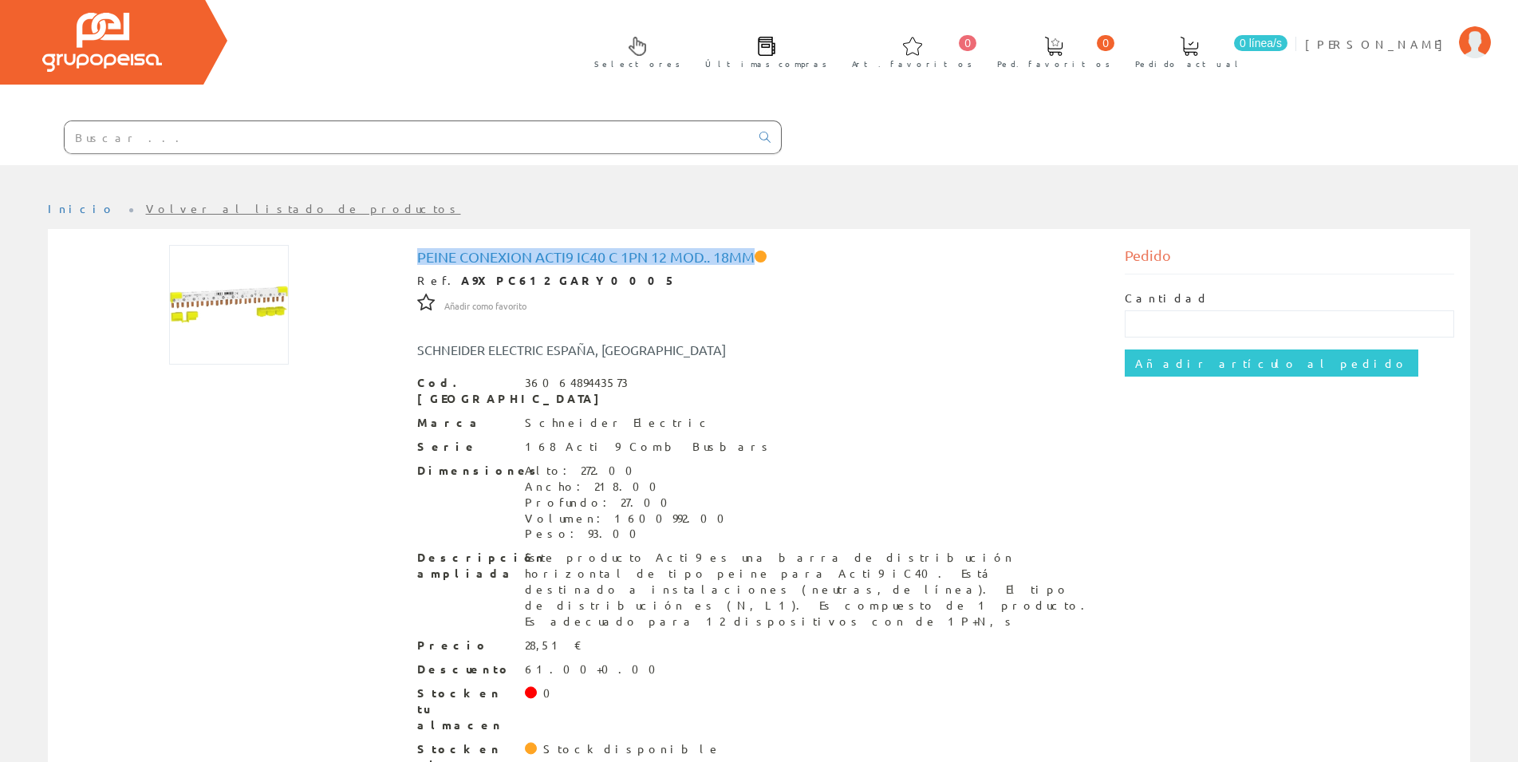
drag, startPoint x: 419, startPoint y: 254, endPoint x: 756, endPoint y: 255, distance: 336.6
click at [756, 255] on h1 "Peine conexion Acti9 IC40 C 1PN 12 mod.. 18mm" at bounding box center [758, 257] width 683 height 16
copy h1 "Peine conexion Acti9 IC40 C 1PN 12 mod.. 18mm"
click at [564, 142] on input "text" at bounding box center [407, 137] width 685 height 32
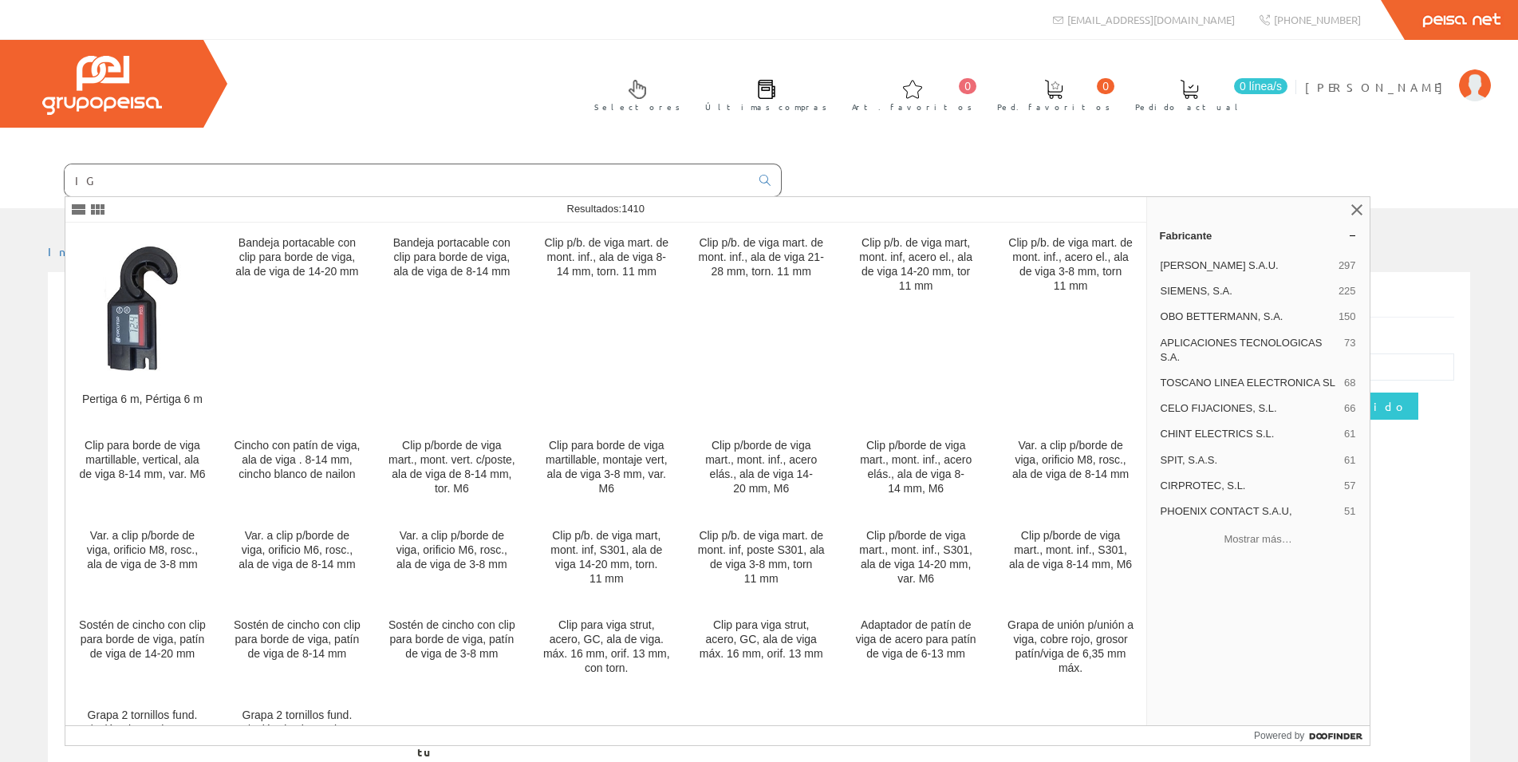
type input "I"
drag, startPoint x: 71, startPoint y: 179, endPoint x: 123, endPoint y: 180, distance: 51.8
click at [123, 180] on input "text" at bounding box center [407, 180] width 685 height 32
paste input "A9X21094"
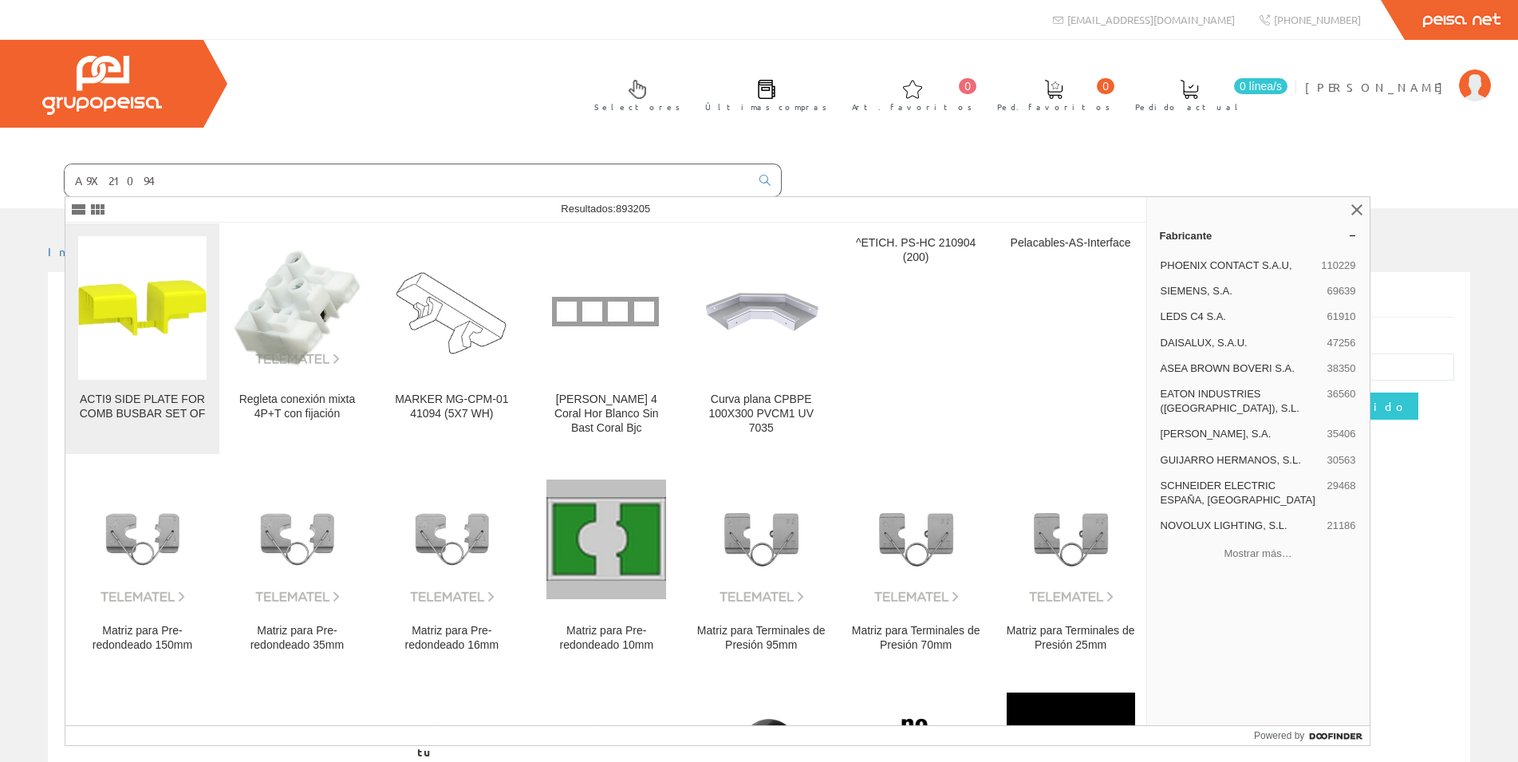
type input "A9X21094"
click at [175, 408] on div "ACTI9 SIDE PLATE FOR COMB BUSBAR SET OF" at bounding box center [142, 406] width 128 height 29
